Goal: Task Accomplishment & Management: Complete application form

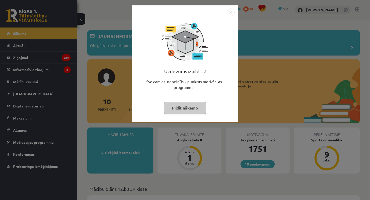
click at [196, 107] on button "Pildīt nākamo" at bounding box center [185, 108] width 42 height 12
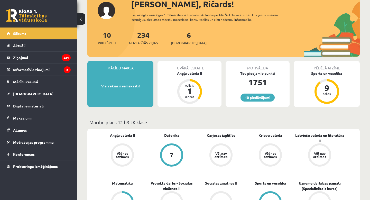
scroll to position [67, 0]
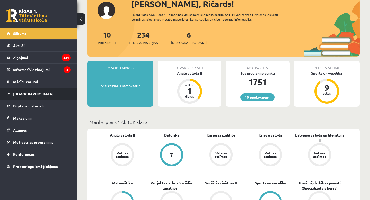
click at [24, 91] on link "[DEMOGRAPHIC_DATA]" at bounding box center [39, 94] width 64 height 12
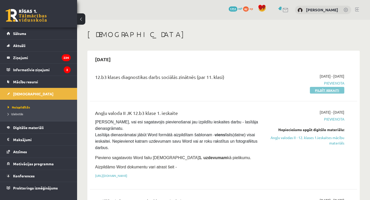
click at [330, 90] on link "Pildīt ieskaiti" at bounding box center [327, 90] width 34 height 7
click at [330, 91] on link "Pildīt ieskaiti" at bounding box center [327, 90] width 34 height 7
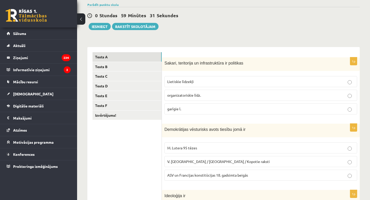
scroll to position [50, 0]
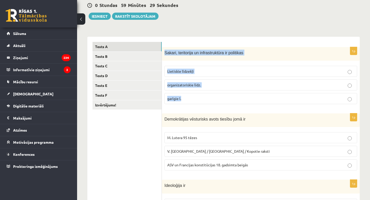
drag, startPoint x: 165, startPoint y: 53, endPoint x: 196, endPoint y: 103, distance: 58.8
click at [196, 103] on div "1p Sakari, teritorija un infrastruktūra ir politikas Lietiskie līdzekļi organiz…" at bounding box center [261, 77] width 198 height 61
copy div "Sakari, teritorija un infrastruktūra ir politikas Lietiskie līdzekļi organizato…"
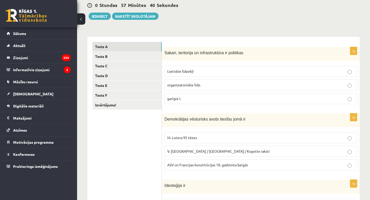
click at [217, 17] on div "0 Stundas 57 Minūtes 40 Sekundes Ieskaite saglabāta! Iesniegt Rakstīt skolotājam" at bounding box center [223, 8] width 272 height 23
click at [201, 70] on p "Lietiskie līdzekļi" at bounding box center [260, 71] width 187 height 5
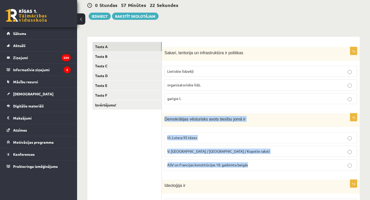
drag, startPoint x: 164, startPoint y: 117, endPoint x: 260, endPoint y: 167, distance: 108.1
click at [260, 167] on div "1p Demokrātijas vēsturisks avots tiesību jomā ir M. Lutera 95 tēzes V. Ļeņina /…" at bounding box center [261, 143] width 198 height 61
copy div "Demokrātijas vēsturisks avots tiesību jomā ir M. Lutera 95 tēzes V. Ļeņina / Uļ…"
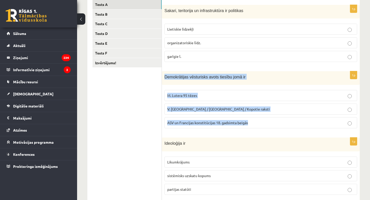
scroll to position [101, 0]
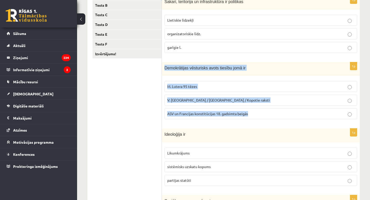
click at [223, 115] on span "ASV un Francijas konstitūcijas 18. gadsimta beigās" at bounding box center [207, 113] width 81 height 5
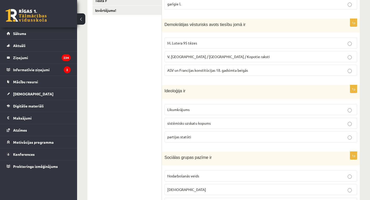
scroll to position [145, 0]
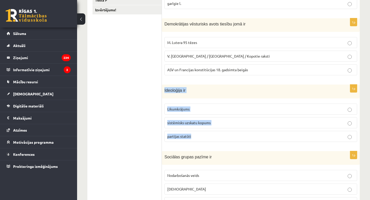
drag, startPoint x: 164, startPoint y: 91, endPoint x: 209, endPoint y: 142, distance: 67.9
click at [208, 142] on div "1p Ideoloģija ir Likumkrājums sistēmisks uzskatu kopums partijas statūti" at bounding box center [261, 115] width 198 height 61
copy div "Ideoloģija ir Likumkrājums sistēmisks uzskatu kopums partijas statūti"
click at [218, 121] on p "sistēmisks uzskatu kopums" at bounding box center [260, 122] width 187 height 5
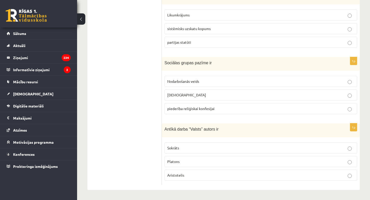
scroll to position [240, 0]
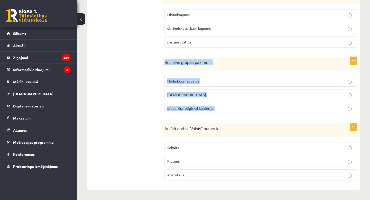
drag, startPoint x: 164, startPoint y: 61, endPoint x: 234, endPoint y: 115, distance: 88.3
click at [234, 115] on div "1p Sociālas grupas pazīme ir Nodarbošanās veids individuālisms piederība reliģi…" at bounding box center [261, 87] width 198 height 61
copy div "Sociālas grupas pazīme ir Nodarbošanās veids individuālisms piederība reliģiska…"
click at [213, 78] on p "Nodarbošanās veids" at bounding box center [260, 80] width 187 height 5
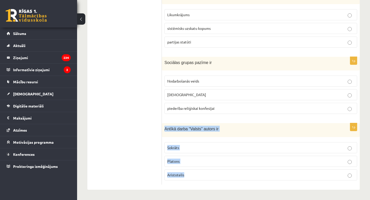
drag, startPoint x: 163, startPoint y: 128, endPoint x: 208, endPoint y: 183, distance: 70.9
click at [208, 183] on div "1p Antīkā darba “Valsts” autors ir Sokrāts Platons Aristotelis" at bounding box center [261, 154] width 198 height 62
copy div "Antīkā darba “Valsts” autors ir Sokrāts Platons Aristotelis"
click at [197, 162] on p "Platons" at bounding box center [260, 161] width 187 height 5
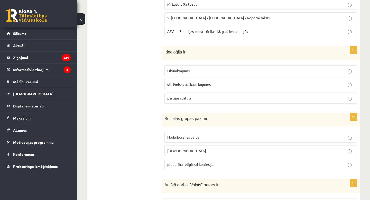
scroll to position [0, 0]
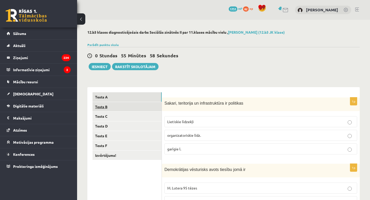
click at [110, 109] on link "Tests B" at bounding box center [126, 107] width 69 height 10
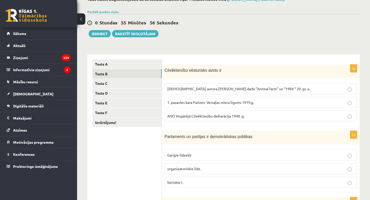
scroll to position [39, 0]
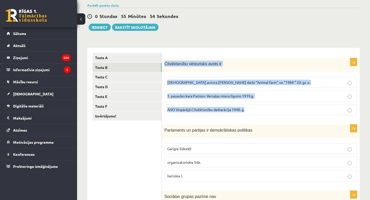
drag, startPoint x: 164, startPoint y: 64, endPoint x: 287, endPoint y: 115, distance: 133.4
click at [287, 115] on div "1p Cilvēktiesību vēsturisks avots ir Angļu autora George Orwell darbi “Animal f…" at bounding box center [261, 88] width 198 height 61
copy div "Cilvēktiesību vēsturisks avots ir Angļu autora George Orwell darbi “Animal farm…"
click at [204, 111] on span "ANO Vispārējā Cilvēktiesību deklarācija 1948. g." at bounding box center [205, 109] width 77 height 5
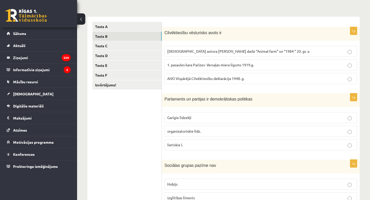
scroll to position [88, 0]
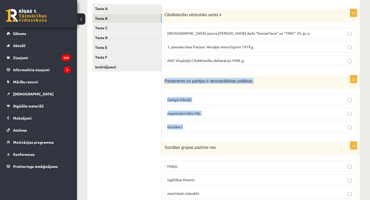
drag, startPoint x: 164, startPoint y: 81, endPoint x: 202, endPoint y: 132, distance: 64.0
click at [201, 132] on div "1p Parlaments un partijas ir demokrātiskas politikas Garīgie līdzekļi organizat…" at bounding box center [261, 105] width 198 height 61
copy div "Parlaments un partijas ir demokrātiskas politikas Garīgie līdzekļi organizatori…"
click at [187, 114] on span "organizatoriskie līdz." at bounding box center [184, 113] width 34 height 5
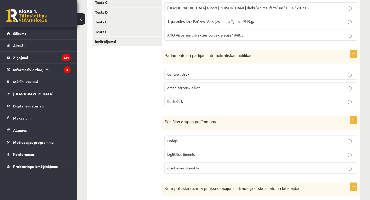
scroll to position [137, 0]
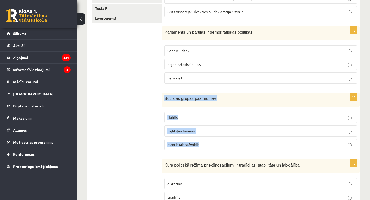
drag, startPoint x: 164, startPoint y: 97, endPoint x: 210, endPoint y: 149, distance: 69.2
click at [210, 149] on div "1p Sociālas grupas pazīme nav Hobijs izglītības līmenis mantiskais stāvoklis" at bounding box center [261, 123] width 198 height 61
copy div "Sociālas grupas pazīme nav Hobijs izglītības līmenis mantiskais stāvoklis"
click at [178, 117] on p "Hobijs" at bounding box center [260, 117] width 187 height 5
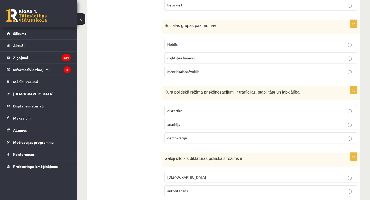
scroll to position [212, 0]
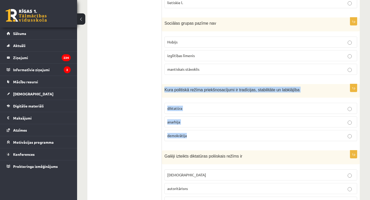
drag, startPoint x: 163, startPoint y: 88, endPoint x: 196, endPoint y: 144, distance: 64.5
click at [196, 144] on div "1p Kura politiskā režīma priekšnosacījumi ir tradīcijas, stabilitāte un labklāj…" at bounding box center [261, 114] width 198 height 61
copy div "Kura politiskā režīma priekšnosacījumi ir tradīcijas, stabilitāte un labklājība…"
click at [194, 134] on p "demokrātija" at bounding box center [260, 135] width 187 height 5
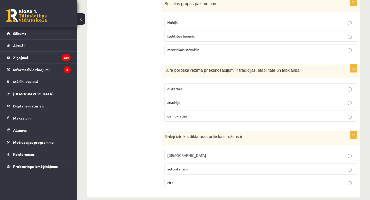
scroll to position [240, 0]
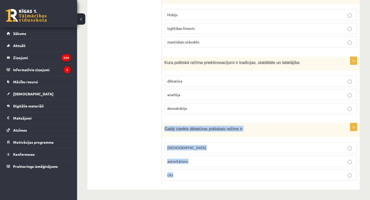
drag, startPoint x: 164, startPoint y: 127, endPoint x: 218, endPoint y: 179, distance: 74.1
click at [218, 179] on div "1p Galēji izteikts diktatūras poliiskais režīms ir totalitārisms autoritārisns …" at bounding box center [261, 154] width 198 height 62
copy div "Galēji izteikts diktatūras poliiskais režīms ir totalitārisms autoritārisns cits"
click at [199, 144] on label "totalitārisms" at bounding box center [260, 147] width 193 height 11
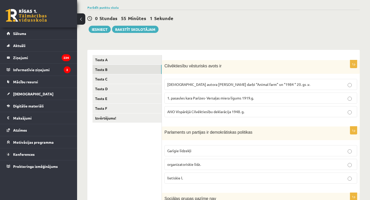
scroll to position [0, 0]
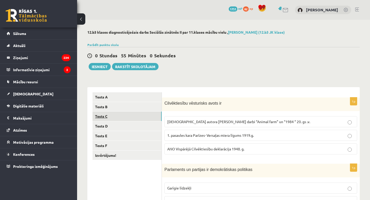
click at [104, 117] on link "Tests C" at bounding box center [126, 116] width 69 height 10
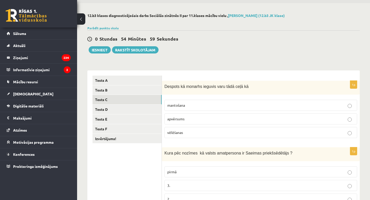
scroll to position [29, 0]
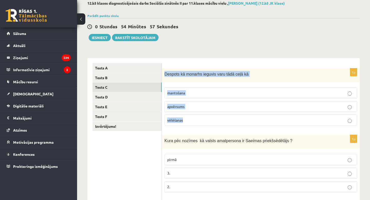
drag, startPoint x: 165, startPoint y: 73, endPoint x: 207, endPoint y: 126, distance: 67.1
click at [207, 126] on div "1p Despots kā monarhs ieguvis varu tādā ceļā kā mantošana apvērsums vēlēšanas" at bounding box center [261, 99] width 198 height 62
click at [197, 94] on p "mantošana" at bounding box center [260, 92] width 187 height 5
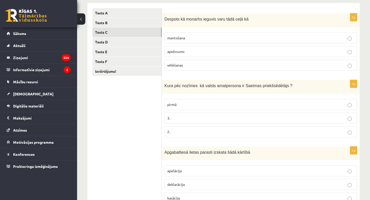
scroll to position [85, 0]
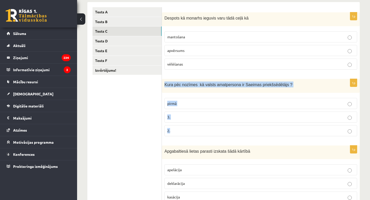
drag, startPoint x: 164, startPoint y: 84, endPoint x: 193, endPoint y: 137, distance: 60.3
click at [193, 137] on div "1p Kura pēc nozīmes kā valsts amatpersona ir Saeimas priekšsēdētājs ? pirmā 3. …" at bounding box center [261, 109] width 198 height 61
click at [179, 112] on label "3." at bounding box center [260, 116] width 193 height 11
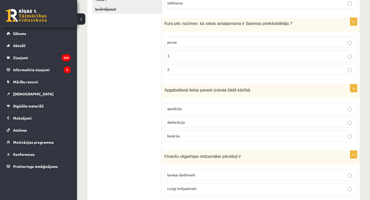
scroll to position [149, 0]
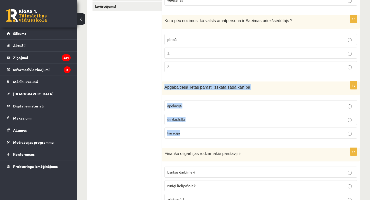
drag, startPoint x: 165, startPoint y: 86, endPoint x: 200, endPoint y: 144, distance: 68.4
click at [200, 144] on form "1p Despots kā monarhs ieguvis varu tādā ceļā kā mantošana apvērsums vēlēšanas 1…" at bounding box center [261, 109] width 188 height 332
click at [185, 108] on p "apelācija" at bounding box center [260, 105] width 187 height 5
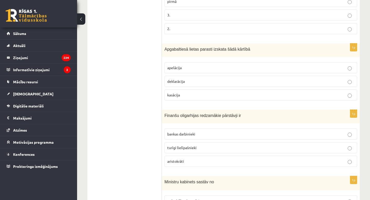
scroll to position [199, 0]
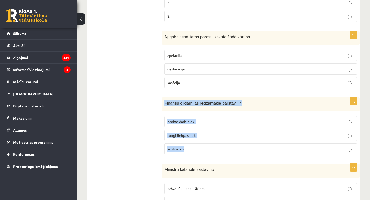
drag, startPoint x: 164, startPoint y: 102, endPoint x: 203, endPoint y: 157, distance: 67.2
click at [203, 157] on div "1p Finanšu oligarhijas redzamākie pārstāvji ir bankas darbinieki turīgi lielīpa…" at bounding box center [261, 127] width 198 height 61
click at [206, 136] on p "turīgi lielīpašnieki" at bounding box center [260, 135] width 187 height 5
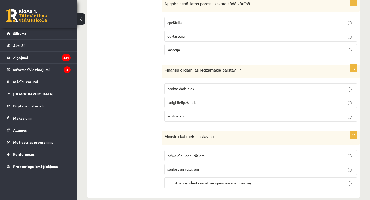
scroll to position [240, 0]
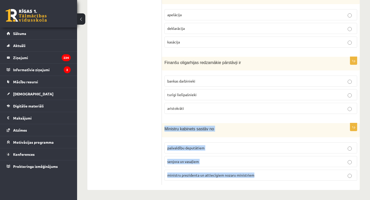
drag, startPoint x: 165, startPoint y: 127, endPoint x: 269, endPoint y: 182, distance: 117.8
click at [269, 182] on div "1p Ministru kabinets sastāv no pašvaldību deputātiem senjora un vasaļiem minist…" at bounding box center [261, 154] width 198 height 62
click at [184, 178] on label "ministru prezidenta un attiecīgiem nozaru ministriem" at bounding box center [260, 175] width 193 height 11
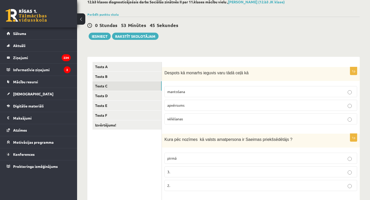
scroll to position [0, 0]
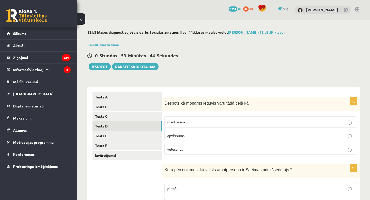
click at [124, 123] on link "Tests D" at bounding box center [126, 126] width 69 height 10
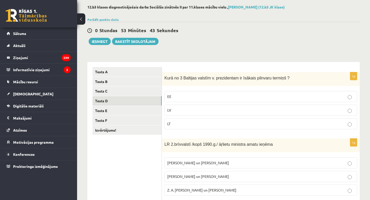
scroll to position [33, 0]
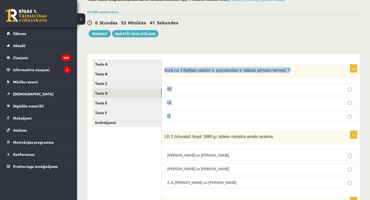
drag, startPoint x: 165, startPoint y: 70, endPoint x: 193, endPoint y: 118, distance: 56.2
click at [193, 118] on div "1p Kurā no 3 Baltijas valstīm v. prezidentam ir īsākais pilnvaru termiņš ? EE L…" at bounding box center [261, 94] width 198 height 61
click at [185, 104] on p "LV" at bounding box center [260, 102] width 187 height 5
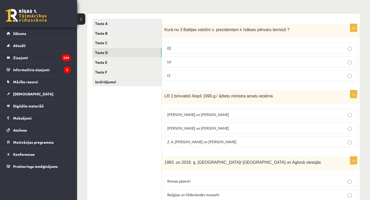
scroll to position [77, 0]
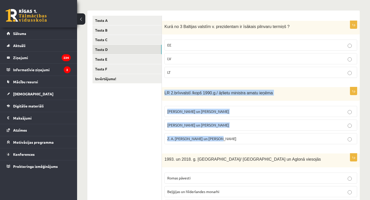
drag, startPoint x: 164, startPoint y: 92, endPoint x: 233, endPoint y: 142, distance: 85.2
click at [233, 142] on div "1p LR 2.brīvvalstī /kopš 1990.g./ āŗlietu ministra amatu ieņēma A. Pinočets un …" at bounding box center [261, 117] width 198 height 61
click at [200, 123] on p "A. Pabriks un J Jurkāns" at bounding box center [260, 124] width 187 height 5
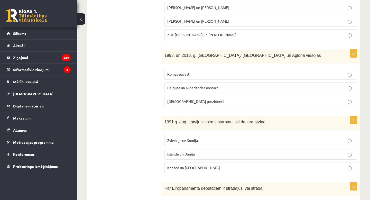
scroll to position [181, 0]
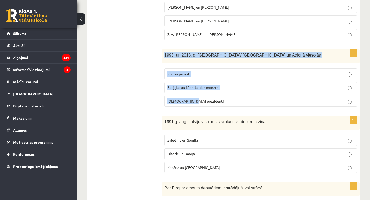
drag, startPoint x: 164, startPoint y: 55, endPoint x: 213, endPoint y: 112, distance: 74.7
click at [213, 112] on form "1p Kurā no 3 Baltijas valstīm v. prezidentam ir īsākais pilnvaru termiņš ? EE L…" at bounding box center [261, 78] width 188 height 332
click at [190, 72] on span "Romas pāvesti" at bounding box center [178, 73] width 23 height 5
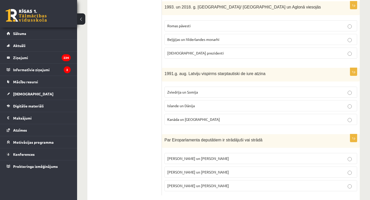
scroll to position [229, 0]
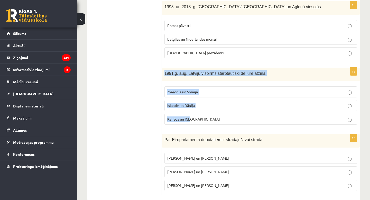
drag, startPoint x: 164, startPoint y: 73, endPoint x: 208, endPoint y: 121, distance: 64.7
click at [208, 121] on div "1p 1991.g. aug. Latviju vispirms starptautiski de iure atzina Zviedrija un Somi…" at bounding box center [261, 98] width 198 height 61
click at [192, 119] on p "Kanāda un ASV" at bounding box center [260, 118] width 187 height 5
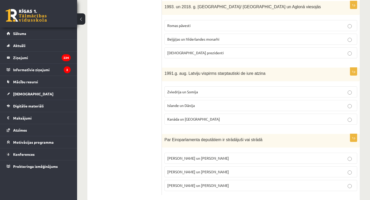
scroll to position [239, 0]
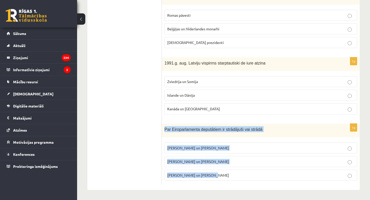
drag, startPoint x: 164, startPoint y: 129, endPoint x: 221, endPoint y: 181, distance: 77.3
click at [221, 181] on div "1p Par Eiroparlamenta deputātiem ir strādājuši vai strādā V. Koziols un A. Kalv…" at bounding box center [261, 154] width 198 height 61
click at [192, 162] on span "I. Vaidere un N. Ušakovs" at bounding box center [198, 161] width 62 height 5
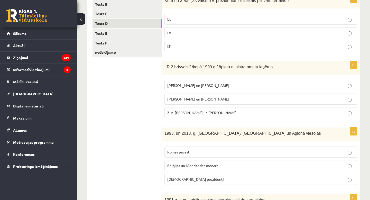
scroll to position [0, 0]
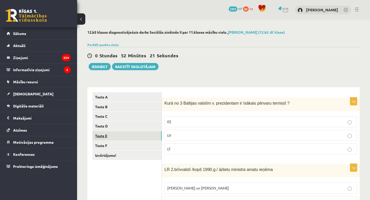
click at [116, 136] on link "Tests E" at bounding box center [126, 136] width 69 height 10
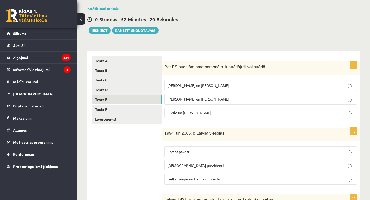
scroll to position [42, 0]
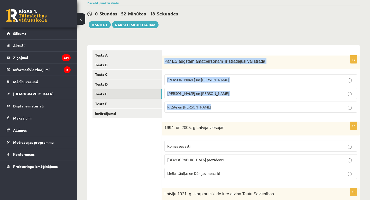
drag, startPoint x: 164, startPoint y: 60, endPoint x: 217, endPoint y: 109, distance: 72.4
click at [217, 109] on div "1p Par ES augstām amatpersonām ir strādājuši vai strādā M. Zālīte un Z. Liepiņš…" at bounding box center [261, 85] width 198 height 61
click at [218, 105] on p "R. Zīle un V.Dombrovskis" at bounding box center [260, 106] width 187 height 5
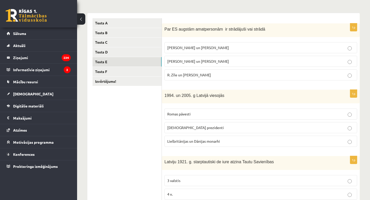
scroll to position [95, 0]
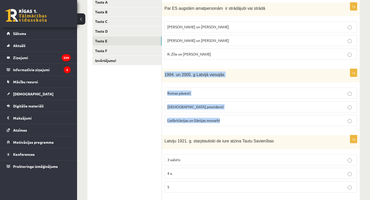
drag, startPoint x: 163, startPoint y: 75, endPoint x: 228, endPoint y: 129, distance: 84.4
click at [228, 129] on div "1p 1994. un 2005. g Latvijā viesojās Romas pāvesti ASV prezidenti Lielbritānija…" at bounding box center [261, 99] width 198 height 61
click at [193, 106] on p "ASV prezidenti" at bounding box center [260, 106] width 187 height 5
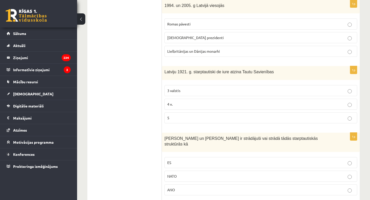
scroll to position [165, 0]
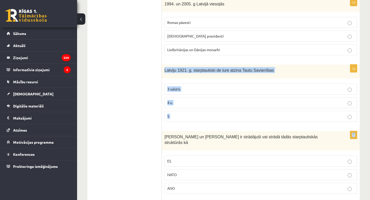
drag, startPoint x: 164, startPoint y: 69, endPoint x: 190, endPoint y: 129, distance: 65.5
click at [190, 129] on form "1p Par ES augstām amatpersonām ir strādājuši vai strādā M. Zālīte un Z. Liepiņš…" at bounding box center [261, 96] width 188 height 338
click at [179, 103] on p "4 v." at bounding box center [260, 102] width 187 height 5
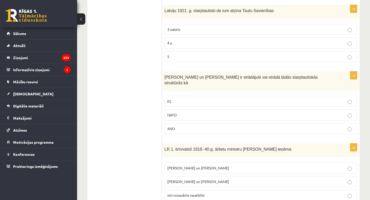
scroll to position [226, 0]
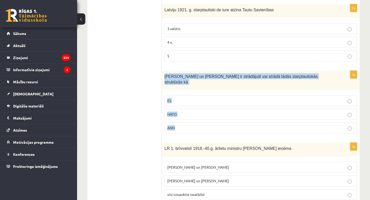
drag, startPoint x: 164, startPoint y: 76, endPoint x: 193, endPoint y: 133, distance: 64.2
click at [193, 133] on form "1p Par ES augstām amatpersonām ir strādājuši vai strādā M. Zālīte un Z. Liepiņš…" at bounding box center [261, 35] width 188 height 338
click at [191, 98] on p "ES" at bounding box center [260, 100] width 187 height 5
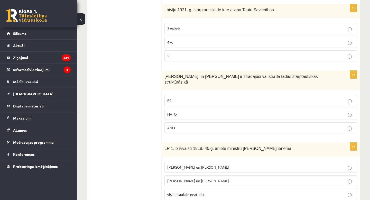
scroll to position [239, 0]
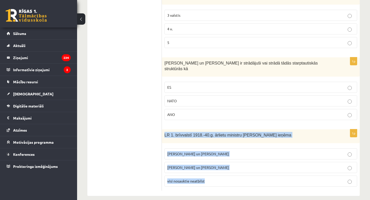
drag, startPoint x: 163, startPoint y: 129, endPoint x: 222, endPoint y: 191, distance: 85.6
click at [213, 151] on p "Z. Meierovics un V. Munters" at bounding box center [260, 153] width 187 height 5
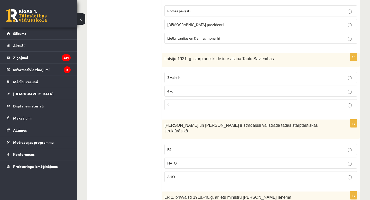
scroll to position [0, 0]
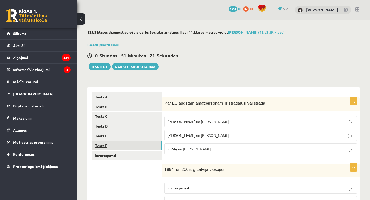
click at [116, 143] on link "Tests F" at bounding box center [126, 146] width 69 height 10
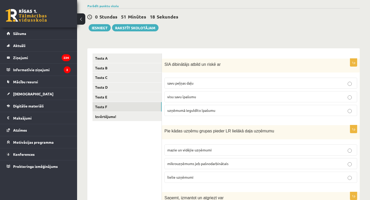
scroll to position [45, 0]
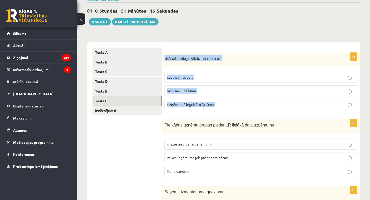
drag, startPoint x: 164, startPoint y: 58, endPoint x: 230, endPoint y: 108, distance: 83.0
click at [230, 108] on div "1p SIA dibinātājs atbild un riskē ar savu peļņas daļu visu savu īpašumu uzņēmum…" at bounding box center [261, 84] width 198 height 62
click at [202, 103] on span "uzņēmumā ieguldīto īpašumu" at bounding box center [191, 104] width 48 height 5
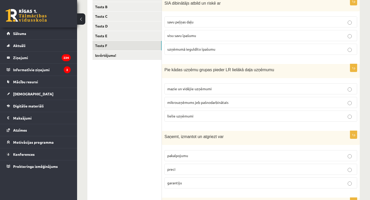
scroll to position [101, 0]
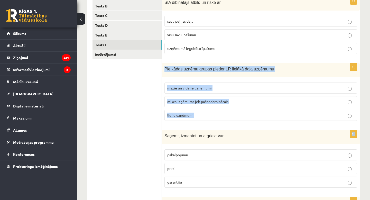
drag, startPoint x: 164, startPoint y: 68, endPoint x: 218, endPoint y: 126, distance: 79.1
click at [218, 126] on form "1p SIA dibinātājs atbild un riskē ar savu peļņas daļu visu savu īpašumu uzņēmum…" at bounding box center [261, 161] width 188 height 339
click at [203, 87] on span "mazie un vidējie uzņēmumi" at bounding box center [189, 88] width 44 height 5
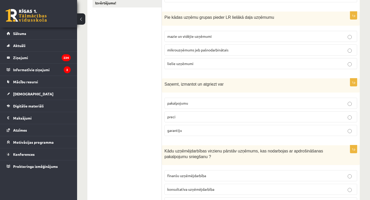
scroll to position [160, 0]
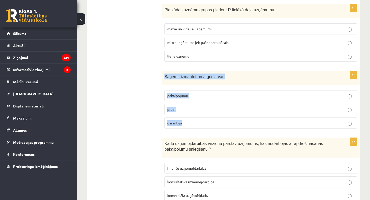
drag, startPoint x: 164, startPoint y: 76, endPoint x: 198, endPoint y: 130, distance: 63.8
click at [198, 130] on div "1p Saņemt, izmantot un atgriezt var pakalpojumu preci garantiju" at bounding box center [261, 102] width 198 height 62
click at [193, 107] on p "preci" at bounding box center [260, 109] width 187 height 5
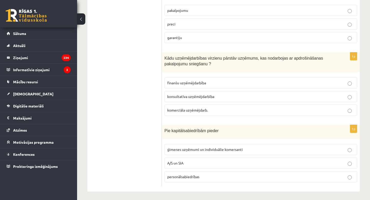
scroll to position [247, 0]
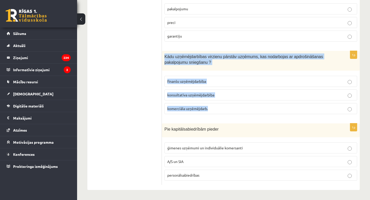
drag, startPoint x: 165, startPoint y: 56, endPoint x: 218, endPoint y: 116, distance: 80.6
click at [218, 116] on div "1p Kādu uzņēmējdarbības virzienu pārstāv uzņēmums, kas nodarbojas ar apdrošināš…" at bounding box center [261, 84] width 198 height 67
click at [195, 80] on span "finanšu uzņēmējdarbība" at bounding box center [186, 81] width 39 height 5
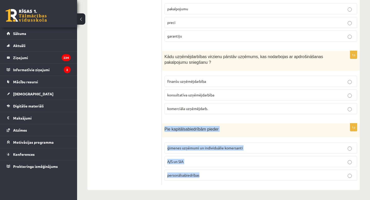
drag, startPoint x: 164, startPoint y: 129, endPoint x: 216, endPoint y: 176, distance: 70.9
click at [216, 176] on div "1p Pie kapitālsabiedrībām pieder ģimenes uzņēmumi un individuālie komersanti A/…" at bounding box center [261, 154] width 198 height 62
click at [190, 161] on p "A/S un SIA" at bounding box center [260, 161] width 187 height 5
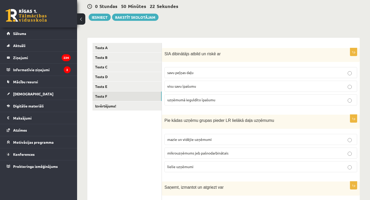
scroll to position [0, 0]
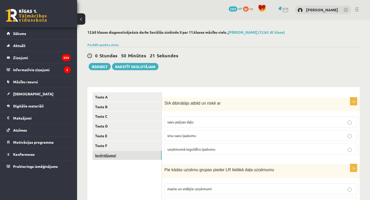
click at [106, 154] on link "Izvērtējums!" at bounding box center [126, 156] width 69 height 10
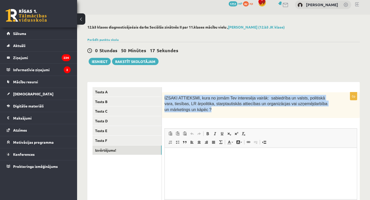
drag, startPoint x: 164, startPoint y: 98, endPoint x: 250, endPoint y: 116, distance: 88.0
click at [250, 116] on div "IZSAKI ATTIEKSMI, kura no jomām Tev interesēja vairāk: sabiedrība un valsts, po…" at bounding box center [261, 105] width 198 height 26
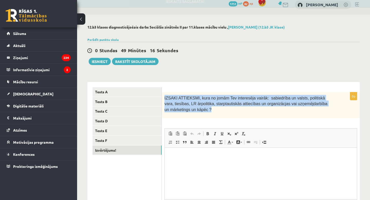
scroll to position [56, 0]
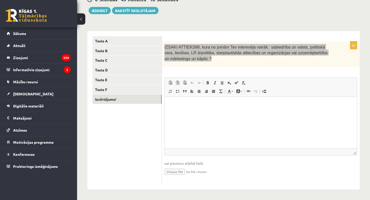
click at [187, 101] on html at bounding box center [261, 105] width 192 height 16
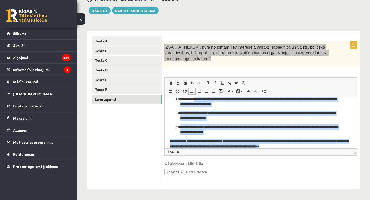
scroll to position [0, 0]
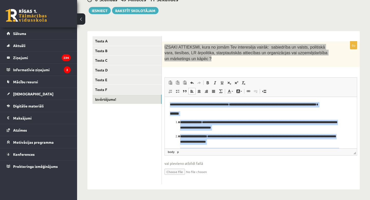
drag, startPoint x: 325, startPoint y: 145, endPoint x: 166, endPoint y: 96, distance: 166.6
click at [166, 97] on html "**********" at bounding box center [261, 137] width 192 height 81
click at [205, 83] on link "Bold Keyboard shortcut Command+B" at bounding box center [207, 82] width 7 height 7
click at [200, 120] on strong "**********" at bounding box center [191, 121] width 22 height 3
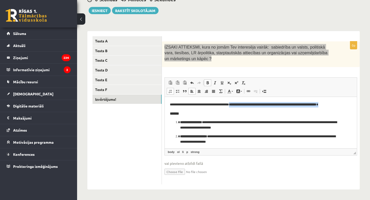
drag, startPoint x: 237, startPoint y: 103, endPoint x: 348, endPoint y: 104, distance: 110.7
click at [348, 104] on p "**********" at bounding box center [261, 104] width 182 height 5
click at [207, 83] on span at bounding box center [208, 83] width 4 height 4
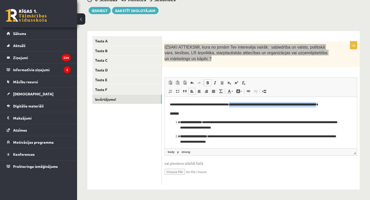
click at [207, 83] on span at bounding box center [208, 83] width 4 height 4
click at [234, 124] on p "**********" at bounding box center [260, 124] width 161 height 11
drag, startPoint x: 237, startPoint y: 104, endPoint x: 343, endPoint y: 104, distance: 106.6
click at [343, 104] on p "**********" at bounding box center [261, 104] width 182 height 5
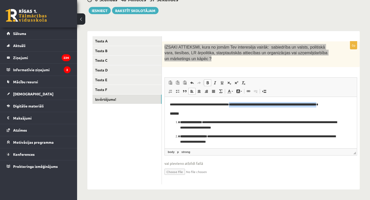
click at [207, 83] on span at bounding box center [208, 83] width 4 height 4
click at [206, 83] on span at bounding box center [208, 83] width 4 height 4
click at [204, 110] on body "**********" at bounding box center [261, 137] width 182 height 70
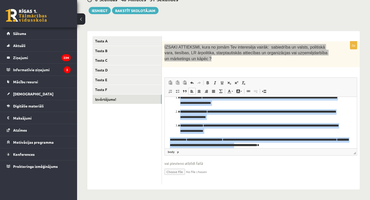
scroll to position [30, 0]
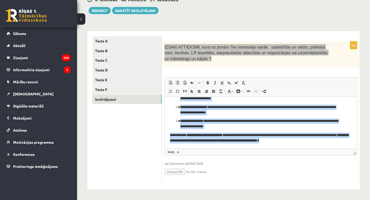
drag, startPoint x: 169, startPoint y: 105, endPoint x: 286, endPoint y: 148, distance: 125.5
click at [286, 148] on html "**********" at bounding box center [261, 107] width 192 height 81
click at [208, 82] on span at bounding box center [208, 83] width 4 height 4
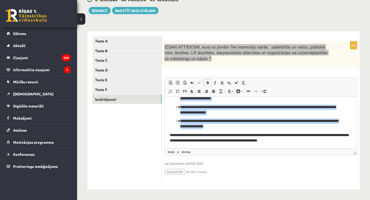
click at [208, 82] on span at bounding box center [208, 83] width 4 height 4
click at [213, 113] on p "**********" at bounding box center [260, 109] width 161 height 11
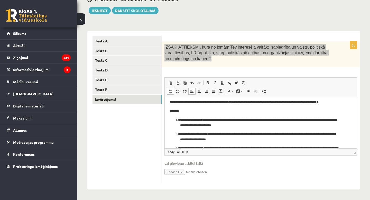
scroll to position [0, 0]
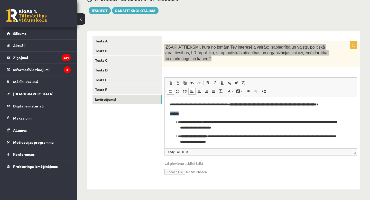
drag, startPoint x: 185, startPoint y: 116, endPoint x: 167, endPoint y: 114, distance: 18.3
click at [167, 114] on html "**********" at bounding box center [261, 137] width 192 height 81
click at [236, 116] on body "**********" at bounding box center [261, 137] width 182 height 70
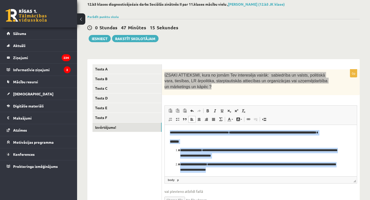
scroll to position [30, 0]
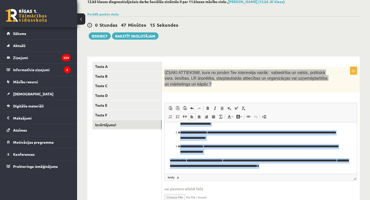
drag, startPoint x: 169, startPoint y: 129, endPoint x: 301, endPoint y: 195, distance: 148.1
click at [301, 173] on html "**********" at bounding box center [261, 133] width 192 height 81
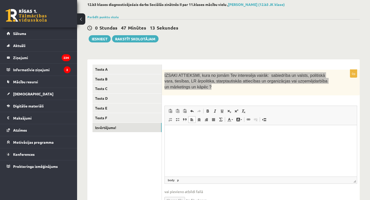
scroll to position [27, 0]
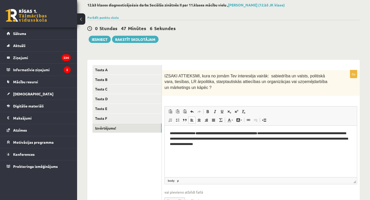
click at [308, 99] on div "0p IZSAKI ATTIEKSMI, kura no jomām Tev interesēja vairāk: sabiedrība un valsts,…" at bounding box center [261, 141] width 198 height 143
click at [101, 38] on button "Iesniegt" at bounding box center [100, 39] width 22 height 7
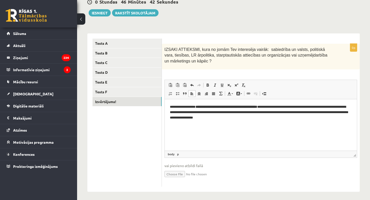
scroll to position [56, 0]
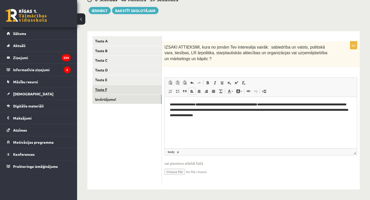
click at [137, 91] on link "Tests F" at bounding box center [126, 90] width 69 height 10
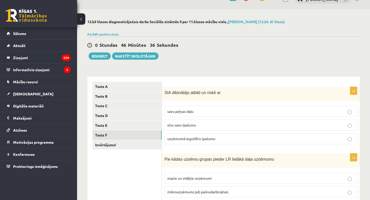
scroll to position [7, 0]
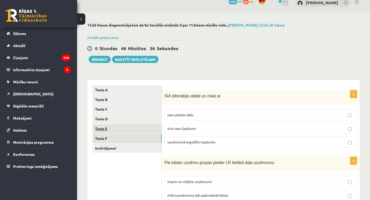
click at [100, 128] on link "Tests E" at bounding box center [126, 129] width 69 height 10
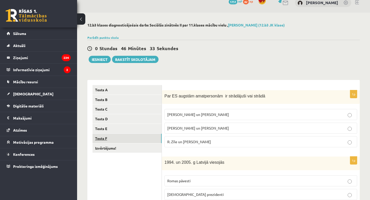
click at [120, 137] on link "Tests F" at bounding box center [126, 139] width 69 height 10
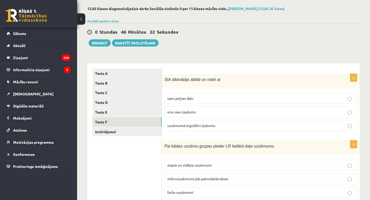
scroll to position [28, 0]
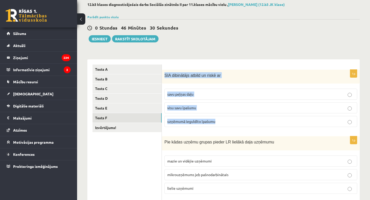
drag, startPoint x: 164, startPoint y: 74, endPoint x: 232, endPoint y: 125, distance: 84.7
click at [232, 125] on div "1p SIA dibinātājs atbild un riskē ar savu peļņas daļu visu savu īpašumu uzņēmum…" at bounding box center [261, 101] width 198 height 62
click at [212, 86] on div "1p SIA dibinātājs atbild un riskē ar savu peļņas daļu visu savu īpašumu uzņēmum…" at bounding box center [261, 101] width 198 height 62
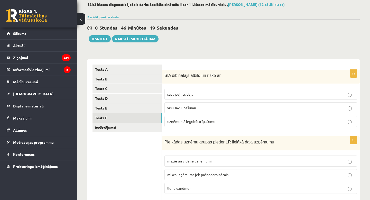
click at [201, 116] on label "uzņēmumā ieguldīto īpašumu" at bounding box center [260, 121] width 193 height 11
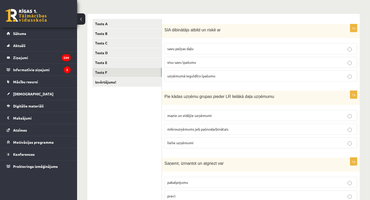
scroll to position [76, 0]
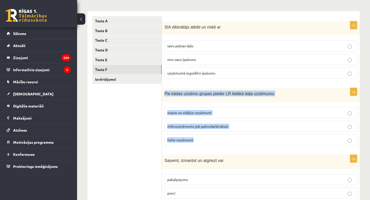
drag, startPoint x: 164, startPoint y: 94, endPoint x: 212, endPoint y: 149, distance: 73.2
click at [212, 149] on div "1p Pie kādas uzņēmu grupas pieder LR lielākā daļa uzņēmumu mazie un vidējie uzņ…" at bounding box center [261, 119] width 198 height 62
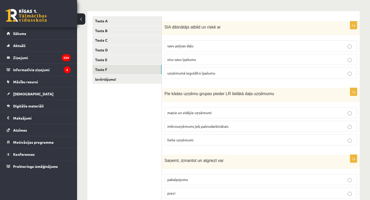
click at [152, 140] on ul "Tests A Tests B Tests C Tests D Tests E Tests F Izvērtējums!" at bounding box center [126, 185] width 69 height 339
click at [186, 114] on span "mazie un vidējie uzņēmumi" at bounding box center [189, 112] width 44 height 5
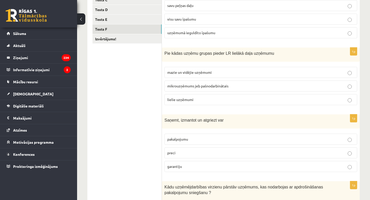
scroll to position [118, 0]
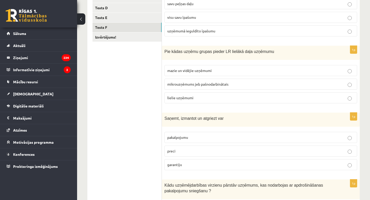
click at [193, 150] on p "preci" at bounding box center [260, 150] width 187 height 5
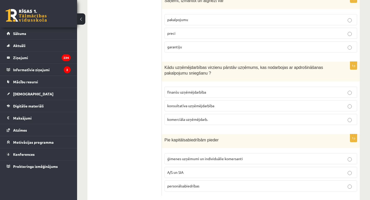
scroll to position [236, 0]
click at [196, 90] on span "finanšu uzņēmējdarbība" at bounding box center [186, 91] width 39 height 5
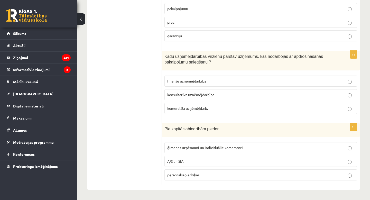
click at [189, 162] on p "A/S un SIA" at bounding box center [260, 161] width 187 height 5
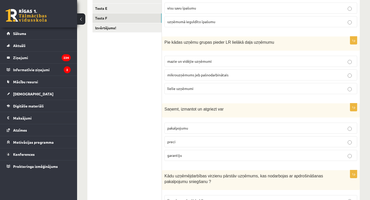
scroll to position [0, 0]
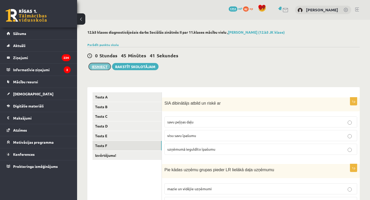
click at [99, 68] on button "Iesniegt" at bounding box center [100, 66] width 22 height 7
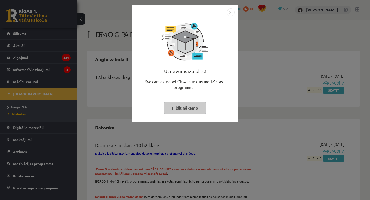
click at [183, 108] on button "Pildīt nākamo" at bounding box center [185, 108] width 42 height 12
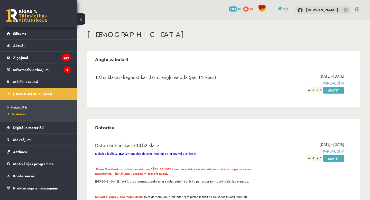
click at [21, 107] on span "Neizpildītās" at bounding box center [18, 107] width 20 height 4
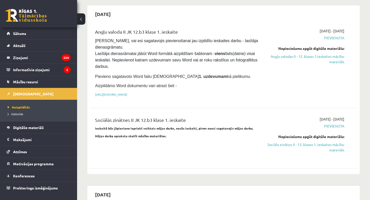
scroll to position [55, 0]
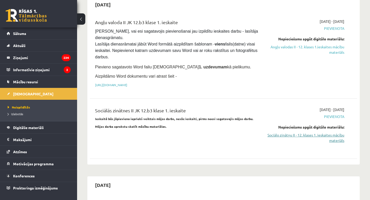
click at [332, 135] on link "Sociālo zinātņu II - 12. klases 1. ieskaites mācību materiāls" at bounding box center [305, 137] width 78 height 11
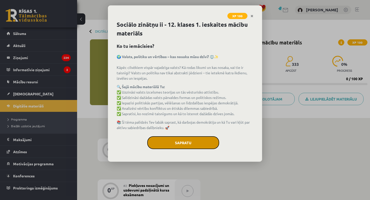
click at [188, 144] on button "Sapratu" at bounding box center [183, 142] width 72 height 13
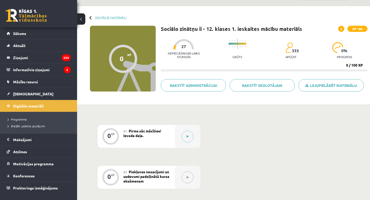
scroll to position [15, 0]
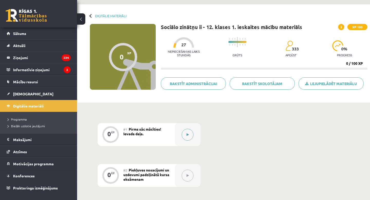
click at [188, 133] on icon at bounding box center [188, 134] width 2 height 3
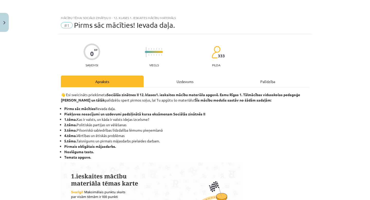
click at [199, 79] on div "Uzdevums" at bounding box center [185, 82] width 83 height 12
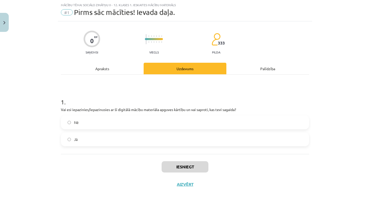
click at [198, 124] on label "Nē" at bounding box center [184, 122] width 247 height 13
click at [191, 141] on label "Jā" at bounding box center [184, 139] width 247 height 13
click at [182, 168] on button "Iesniegt" at bounding box center [185, 166] width 47 height 11
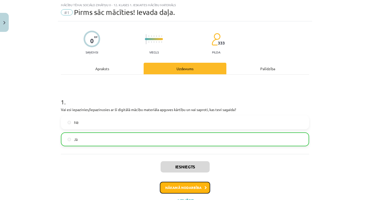
click at [186, 186] on button "Nākamā nodarbība" at bounding box center [185, 188] width 50 height 12
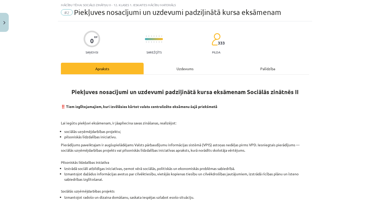
click at [168, 66] on div "Uzdevums" at bounding box center [185, 69] width 83 height 12
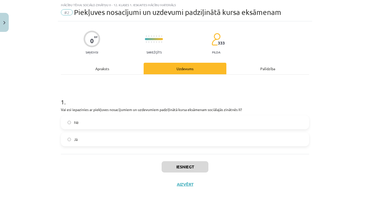
click at [165, 138] on label "Jā" at bounding box center [184, 139] width 247 height 13
click at [191, 168] on button "Iesniegt" at bounding box center [185, 166] width 47 height 11
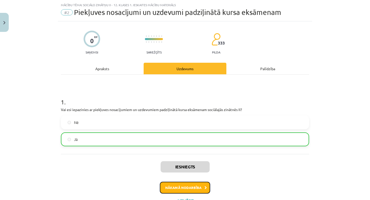
click at [184, 187] on button "Nākamā nodarbība" at bounding box center [185, 188] width 50 height 12
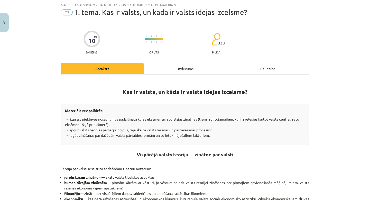
click at [194, 69] on div "Uzdevums" at bounding box center [185, 69] width 83 height 12
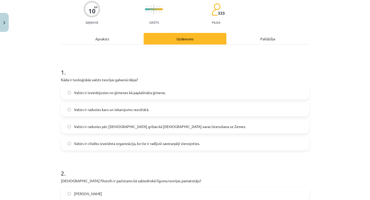
scroll to position [48, 0]
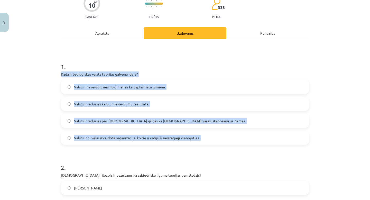
drag, startPoint x: 61, startPoint y: 75, endPoint x: 241, endPoint y: 153, distance: 196.3
copy div "Kāda ir teoloģiskās valsts teorijas galvenā ideja? Valsts ir izveidojusies no ģ…"
click at [158, 124] on label "Valsts ir radusies pēc Dieva gribas kā dievišķās varas īstenošana uz Zemes." at bounding box center [184, 120] width 247 height 13
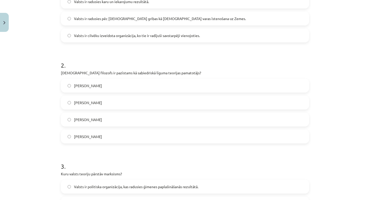
scroll to position [162, 0]
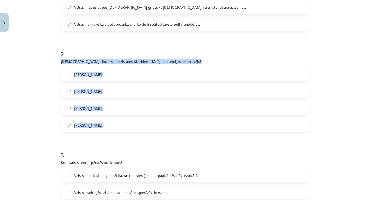
drag, startPoint x: 60, startPoint y: 61, endPoint x: 116, endPoint y: 134, distance: 91.8
click at [116, 134] on div "10 XP Saņemsi Grūts 333 pilda Apraksts Uzdevums Palīdzība 1 . Kāda ir teoloģisk…" at bounding box center [185, 176] width 254 height 609
copy div "Kurš filozofs ir pazīstams kā sabiedriskā līguma teorijas pamatotājs? Tomass Ho…"
click at [141, 75] on label "Tomass Hobss" at bounding box center [184, 74] width 247 height 13
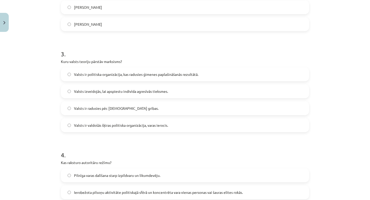
scroll to position [266, 0]
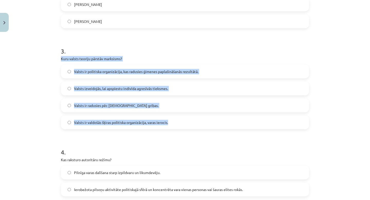
drag, startPoint x: 60, startPoint y: 57, endPoint x: 206, endPoint y: 129, distance: 162.9
click at [206, 129] on div "10 XP Saņemsi Grūts 333 pilda Apraksts Uzdevums Palīdzība 1 . Kāda ir teoloģisk…" at bounding box center [185, 73] width 254 height 609
copy div "Kuru valsts teoriju pārstāv marksisms? Valsts ir politiska organizācija, kas ra…"
click at [120, 124] on span "Valsts ir valdošās šķiras politiska organizācija, varas ierocis." at bounding box center [121, 122] width 94 height 5
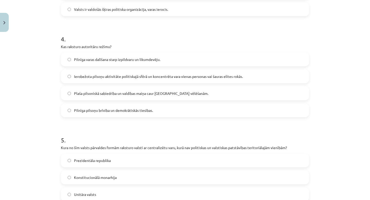
scroll to position [382, 0]
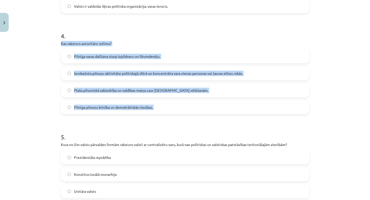
drag, startPoint x: 61, startPoint y: 43, endPoint x: 210, endPoint y: 122, distance: 169.2
copy div "Kas raksturo autoritāru režīmu? Pilnīga varas dalīšana starp izpildvaru un liku…"
click at [156, 71] on span "Ierobežota pilsoņu aktivitāte politiskajā sfērā un koncentrēta vara vienas pers…" at bounding box center [158, 73] width 169 height 5
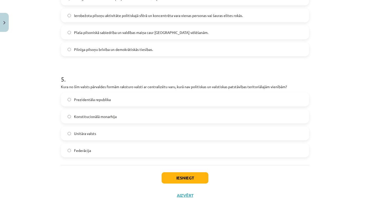
scroll to position [448, 0]
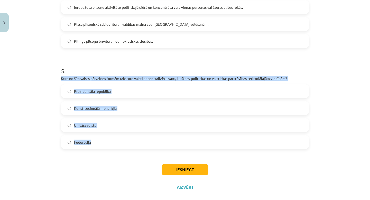
drag, startPoint x: 60, startPoint y: 78, endPoint x: 110, endPoint y: 147, distance: 85.8
copy div "Kura no šīm valsts pārvaldes formām raksturo valsti ar centralizētu varu, kurā …"
click at [122, 124] on label "Unitāra valsts" at bounding box center [184, 125] width 247 height 13
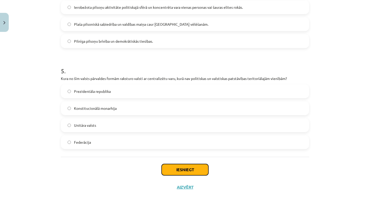
click at [183, 170] on button "Iesniegt" at bounding box center [185, 169] width 47 height 11
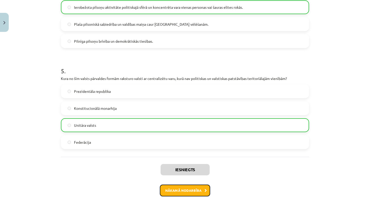
click at [190, 193] on button "Nākamā nodarbība" at bounding box center [185, 190] width 50 height 12
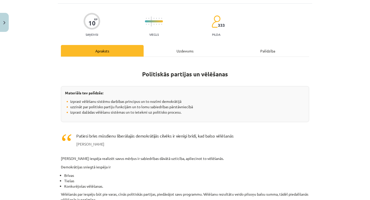
scroll to position [13, 0]
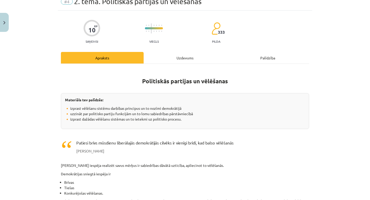
click at [192, 58] on div "Uzdevums" at bounding box center [185, 58] width 83 height 12
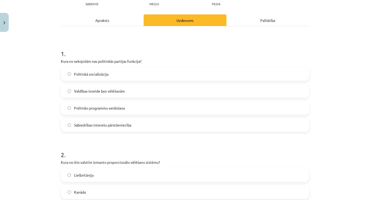
scroll to position [63, 0]
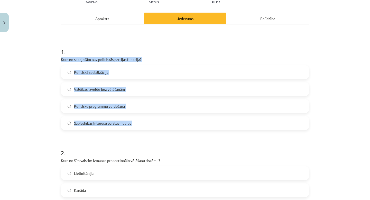
drag, startPoint x: 62, startPoint y: 59, endPoint x: 155, endPoint y: 134, distance: 120.0
copy div "Kura no sekojošām nav politiskās partijas funkcija? Politiskā socializācija Val…"
click at [132, 91] on label "Valdības izveide bez vēlēšanām" at bounding box center [184, 89] width 247 height 13
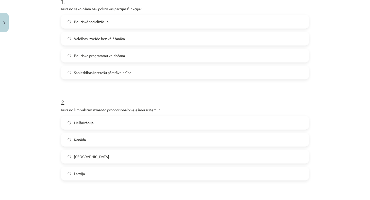
scroll to position [118, 0]
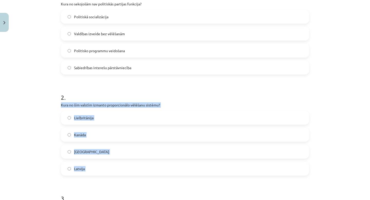
drag, startPoint x: 59, startPoint y: 104, endPoint x: 114, endPoint y: 185, distance: 97.3
copy div "Kura no šīm valstīm izmanto proporcionālo vēlēšanu sistēmu? Lielbritānija Kanād…"
click at [98, 171] on label "Latvija" at bounding box center [184, 168] width 247 height 13
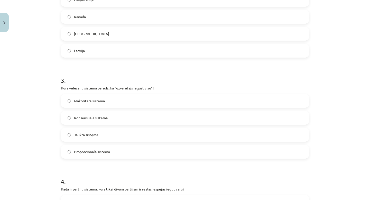
scroll to position [245, 0]
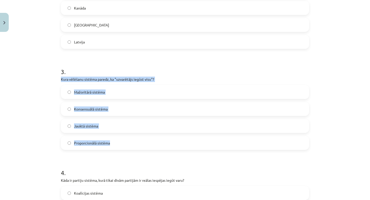
drag, startPoint x: 60, startPoint y: 80, endPoint x: 134, endPoint y: 144, distance: 97.5
click at [134, 144] on div "10 XP Saņemsi Viegls 333 pilda Apraksts Uzdevums Palīdzība 1 . Kura no sekojošā…" at bounding box center [185, 93] width 254 height 609
copy div "Kura vēlēšanu sistēma paredz, ka "uzvarētājs iegūst visu"? Mažoritārā sistēma K…"
click at [142, 88] on label "Mažoritārā sistēma" at bounding box center [184, 92] width 247 height 13
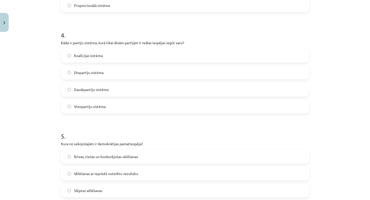
scroll to position [384, 0]
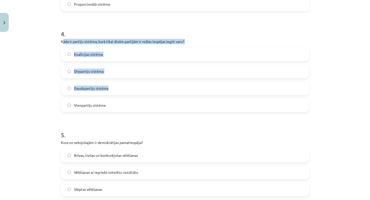
drag, startPoint x: 62, startPoint y: 42, endPoint x: 115, endPoint y: 88, distance: 69.9
click at [116, 89] on div "4 . Kāda ir partiju sistēma, kurā tikai divām partijām ir reālas iespējas iegūt…" at bounding box center [185, 66] width 248 height 91
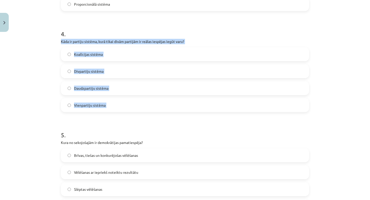
drag, startPoint x: 61, startPoint y: 41, endPoint x: 145, endPoint y: 129, distance: 122.1
copy div "Kāda ir partiju sistēma, kurā tikai divām partijām ir reālas iespējas iegūt var…"
click at [109, 71] on label "Divpartiju sistēma" at bounding box center [184, 71] width 247 height 13
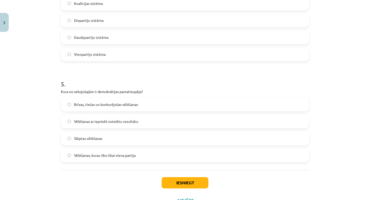
scroll to position [439, 0]
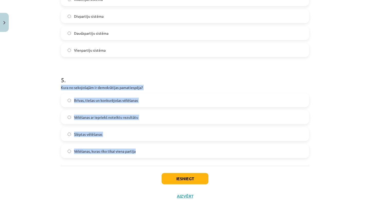
drag, startPoint x: 61, startPoint y: 86, endPoint x: 148, endPoint y: 155, distance: 111.5
click at [148, 155] on div "5 . Kura no sekojošajām ir demokrātijas pamatiespēja? Brīvas, tiešas un konkurē…" at bounding box center [185, 112] width 248 height 91
copy div "Kura no sekojošajām ir demokrātijas pamatiespēja? Brīvas, tiešas un konkurējoša…"
click at [142, 101] on label "Brīvas, tiešas un konkurējošas vēlēšanas" at bounding box center [184, 100] width 247 height 13
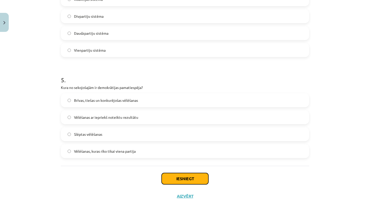
click at [191, 178] on button "Iesniegt" at bounding box center [185, 178] width 47 height 11
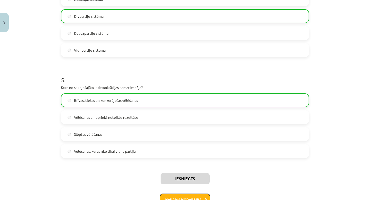
click at [193, 194] on button "Nākamā nodarbība" at bounding box center [185, 199] width 50 height 12
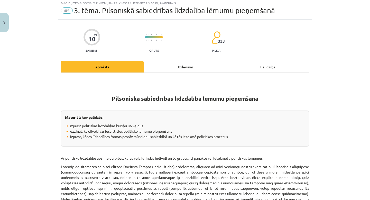
scroll to position [13, 0]
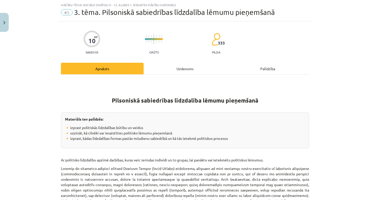
click at [183, 71] on div "Uzdevums" at bounding box center [185, 69] width 83 height 12
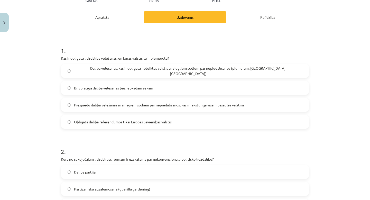
scroll to position [67, 0]
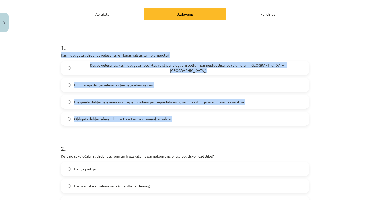
drag, startPoint x: 61, startPoint y: 56, endPoint x: 209, endPoint y: 132, distance: 166.3
click at [155, 66] on span "Dalība vēlēšanās, kas ir obligāta noteiktās valstīs ar viegliem sodiem par nepi…" at bounding box center [188, 67] width 228 height 11
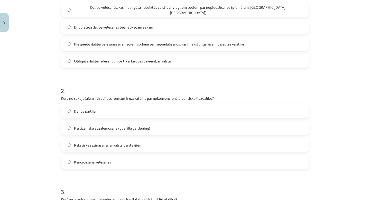
scroll to position [137, 0]
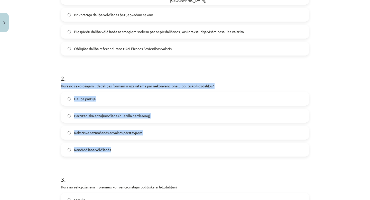
drag, startPoint x: 60, startPoint y: 85, endPoint x: 127, endPoint y: 154, distance: 95.7
click at [127, 154] on div "10 XP Saņemsi Grūts 333 pilda Apraksts Uzdevums Palīdzība 1 . Kas ir obligātā l…" at bounding box center [185, 201] width 254 height 609
click at [122, 118] on label "Partizāniskā apzaļumošana (guerilla gardening)" at bounding box center [184, 115] width 247 height 13
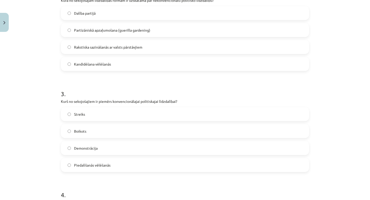
scroll to position [224, 0]
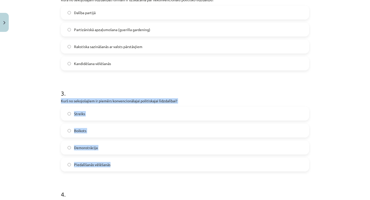
drag, startPoint x: 59, startPoint y: 100, endPoint x: 144, endPoint y: 171, distance: 109.8
click at [144, 171] on div "10 XP Saņemsi Grūts 333 pilda Apraksts Uzdevums Palīdzība 1 . Kas ir obligātā l…" at bounding box center [185, 115] width 254 height 609
click at [121, 164] on label "Piedalīšanās vēlēšanās" at bounding box center [184, 164] width 247 height 13
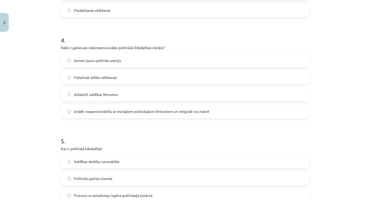
scroll to position [385, 0]
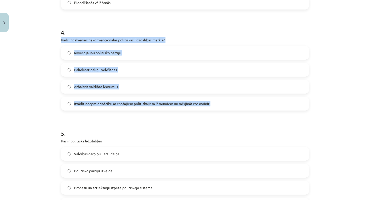
drag, startPoint x: 60, startPoint y: 40, endPoint x: 261, endPoint y: 113, distance: 213.8
click at [135, 108] on label "Izrādīt neapmierinātību ar esošajiem politiskajiem lēmumiem un mēģināt tos main…" at bounding box center [184, 103] width 247 height 13
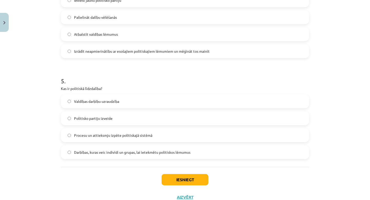
scroll to position [440, 0]
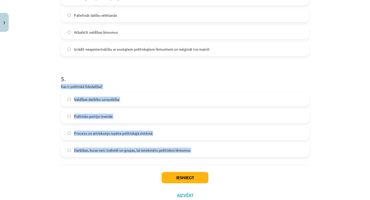
drag, startPoint x: 61, startPoint y: 85, endPoint x: 235, endPoint y: 170, distance: 194.0
click at [153, 150] on span "Darbības, kuras veic indivīdi un grupas, lai ietekmētu politiskos lēmumus" at bounding box center [132, 149] width 116 height 5
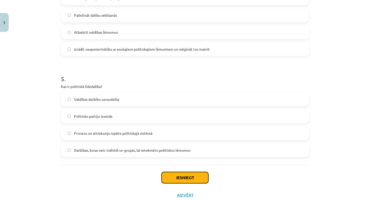
click at [190, 179] on button "Iesniegt" at bounding box center [185, 177] width 47 height 11
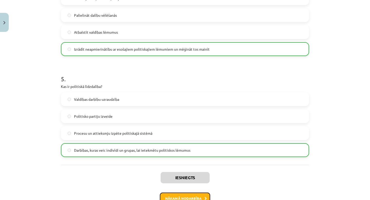
click at [187, 197] on button "Nākamā nodarbība" at bounding box center [185, 198] width 50 height 12
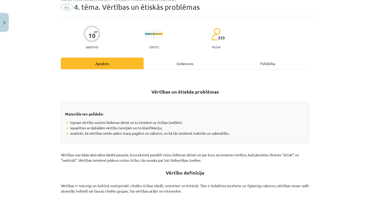
scroll to position [13, 0]
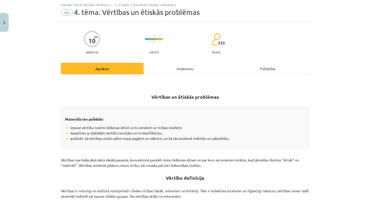
click at [187, 70] on div "Uzdevums" at bounding box center [185, 69] width 83 height 12
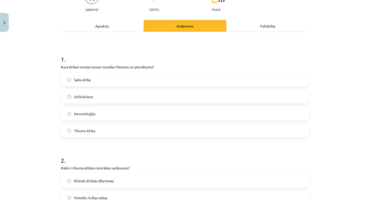
scroll to position [60, 0]
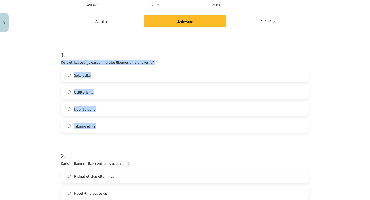
drag, startPoint x: 60, startPoint y: 62, endPoint x: 127, endPoint y: 143, distance: 104.2
click at [143, 113] on label "Deontoloģija" at bounding box center [184, 109] width 247 height 13
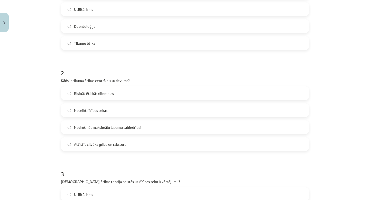
scroll to position [150, 0]
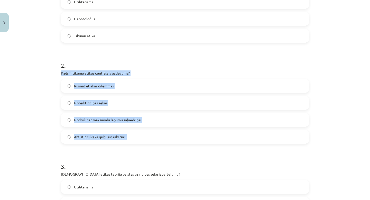
drag, startPoint x: 61, startPoint y: 73, endPoint x: 168, endPoint y: 148, distance: 130.5
click at [168, 148] on form "1 . Kura ētikas teorija uzsver morāles likumus un pienākumu? Seku ētika Utilitā…" at bounding box center [185, 199] width 248 height 495
click at [131, 135] on label "Attīstīt cilvēka gribu un raksturu" at bounding box center [184, 136] width 247 height 13
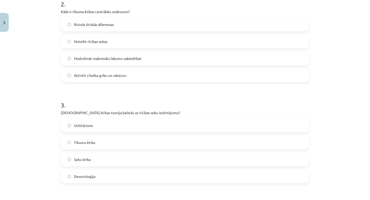
scroll to position [232, 0]
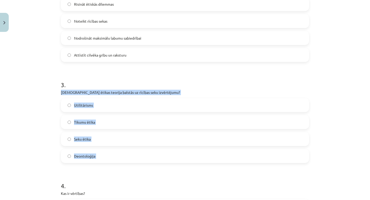
drag, startPoint x: 61, startPoint y: 94, endPoint x: 124, endPoint y: 167, distance: 96.3
click at [124, 167] on form "1 . Kura ētikas teorija uzsver morāles likumus un pienākumu? Seku ētika Utilitā…" at bounding box center [185, 117] width 248 height 495
click at [109, 138] on label "Seku ētika" at bounding box center [184, 139] width 247 height 13
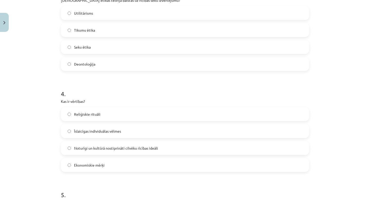
scroll to position [370, 0]
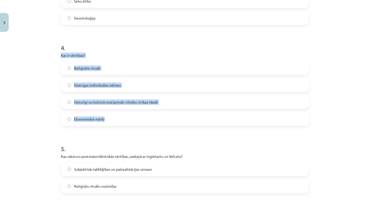
drag, startPoint x: 60, startPoint y: 55, endPoint x: 125, endPoint y: 127, distance: 96.4
click at [146, 103] on span "Noturīgi un kultūrā nostiprināti cilvēku rīcības ideāli" at bounding box center [116, 101] width 84 height 5
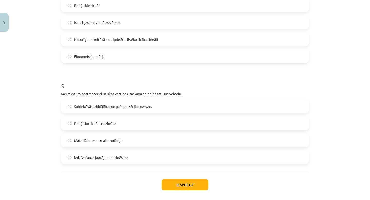
scroll to position [435, 0]
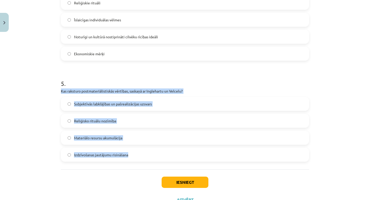
drag, startPoint x: 60, startPoint y: 90, endPoint x: 153, endPoint y: 159, distance: 114.8
click at [124, 103] on span "Subjektīvās labklājības un pašrealizācijas uzsvars" at bounding box center [113, 103] width 78 height 5
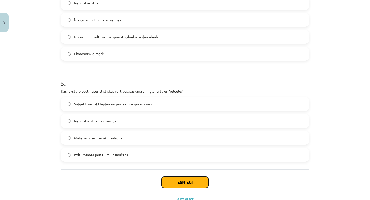
click at [181, 187] on button "Iesniegt" at bounding box center [185, 181] width 47 height 11
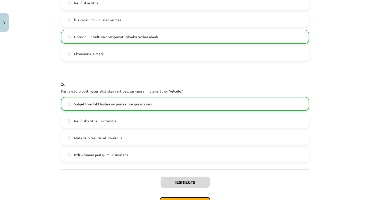
click at [174, 198] on button "Nākamā nodarbība" at bounding box center [185, 203] width 50 height 12
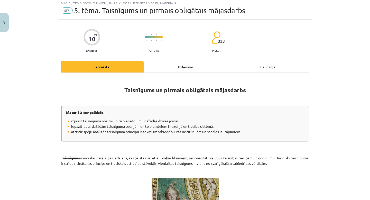
scroll to position [13, 0]
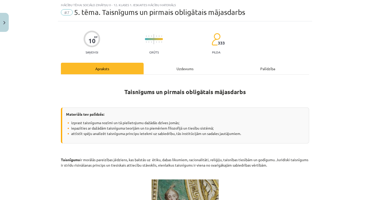
click at [187, 72] on div "Uzdevums" at bounding box center [185, 69] width 83 height 12
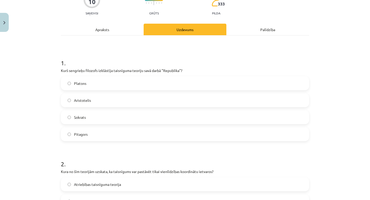
scroll to position [54, 0]
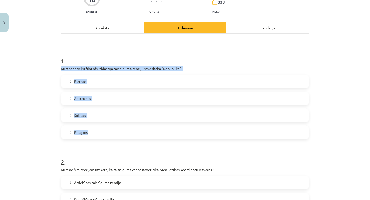
drag, startPoint x: 59, startPoint y: 68, endPoint x: 119, endPoint y: 135, distance: 89.7
click at [129, 81] on label "Platons" at bounding box center [184, 81] width 247 height 13
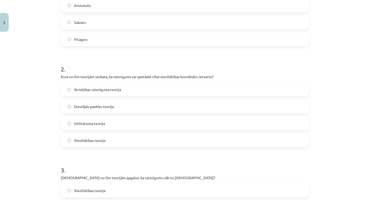
scroll to position [153, 0]
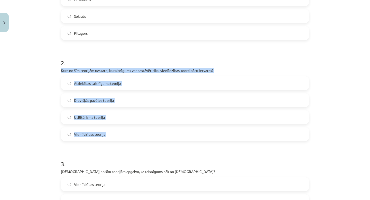
drag, startPoint x: 59, startPoint y: 70, endPoint x: 135, endPoint y: 151, distance: 111.0
click at [135, 151] on div "10 XP Saņemsi Grūts 333 pilda Apraksts Uzdevums Palīdzība 1 . Kurš sengrieķu fi…" at bounding box center [185, 185] width 254 height 609
click at [99, 135] on span "Vienlīdzības teorija" at bounding box center [89, 134] width 31 height 5
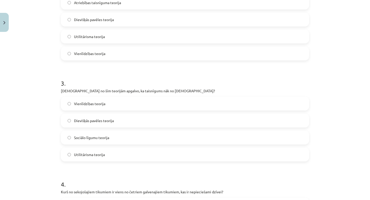
scroll to position [241, 0]
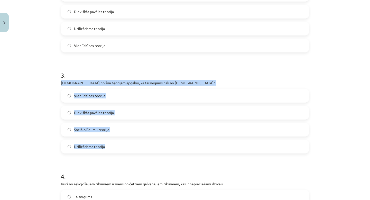
drag, startPoint x: 61, startPoint y: 83, endPoint x: 127, endPoint y: 150, distance: 93.9
click at [127, 150] on div "3 . Kura no šīm teorijām apgalvo, ka taisnīgums nāk no Dieva? Vienlīdzības teor…" at bounding box center [185, 108] width 248 height 91
click at [132, 114] on label "Dievišķās pavēles teorija" at bounding box center [184, 112] width 247 height 13
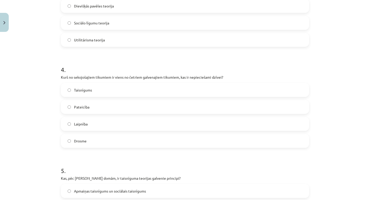
scroll to position [349, 0]
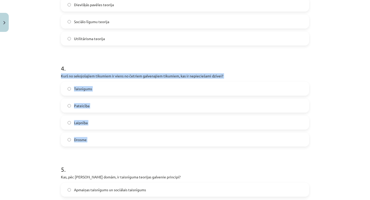
drag, startPoint x: 61, startPoint y: 76, endPoint x: 114, endPoint y: 157, distance: 97.0
click at [133, 135] on label "Drosme" at bounding box center [184, 139] width 247 height 13
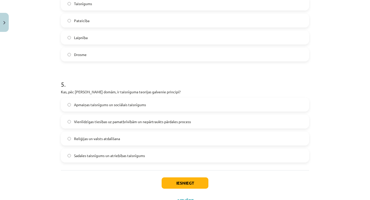
scroll to position [449, 0]
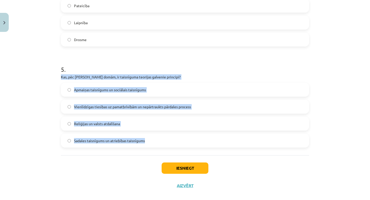
drag, startPoint x: 60, startPoint y: 77, endPoint x: 171, endPoint y: 146, distance: 130.7
click at [159, 107] on span "Vienlīdzīgas tiesības uz pamatbrīvībām un nepārtraukts pārdales process" at bounding box center [132, 106] width 117 height 5
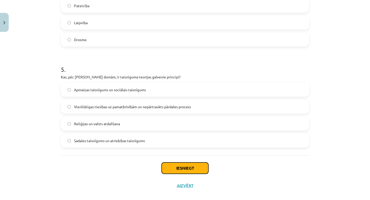
click at [181, 167] on button "Iesniegt" at bounding box center [185, 167] width 47 height 11
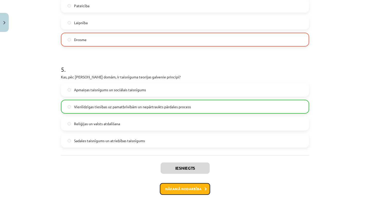
click at [194, 189] on button "Nākamā nodarbība" at bounding box center [185, 189] width 50 height 12
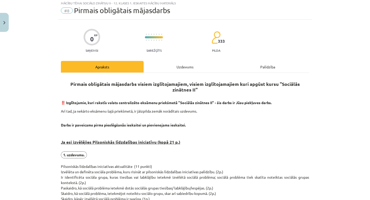
scroll to position [13, 0]
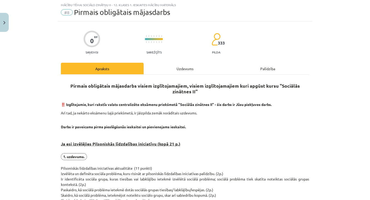
click at [190, 67] on div "Uzdevums" at bounding box center [185, 69] width 83 height 12
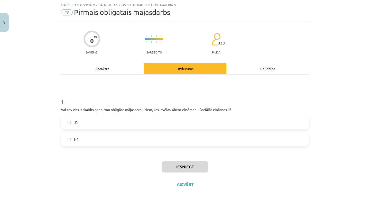
click at [109, 124] on label "Jā" at bounding box center [184, 122] width 247 height 13
click at [197, 164] on button "Iesniegt" at bounding box center [185, 166] width 47 height 11
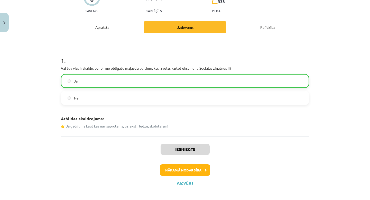
scroll to position [59, 0]
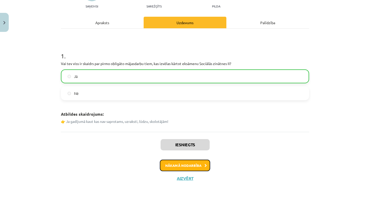
click at [189, 165] on button "Nākamā nodarbība" at bounding box center [185, 166] width 50 height 12
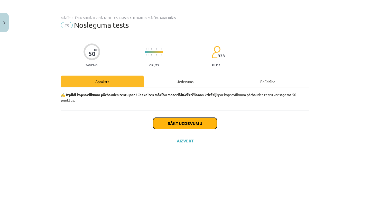
click at [193, 122] on button "Sākt uzdevumu" at bounding box center [185, 123] width 64 height 11
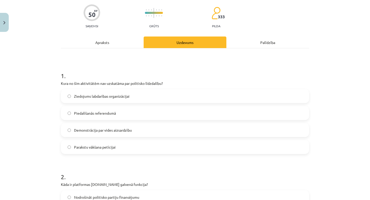
scroll to position [40, 0]
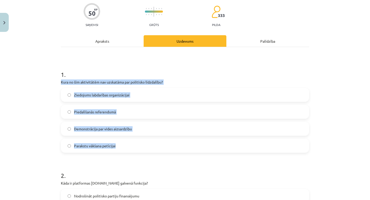
drag, startPoint x: 61, startPoint y: 81, endPoint x: 163, endPoint y: 152, distance: 124.2
click at [163, 152] on div "1 . Kura no šīm aktivitātēm nav uzskatāma par politisko līdzdalību? Ziedojums l…" at bounding box center [185, 107] width 248 height 91
click at [150, 91] on label "Ziedojums labdarības organizācijai" at bounding box center [184, 94] width 247 height 13
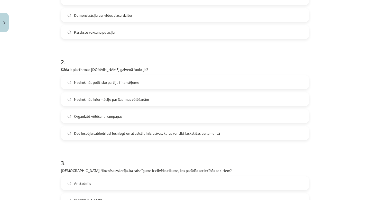
scroll to position [155, 0]
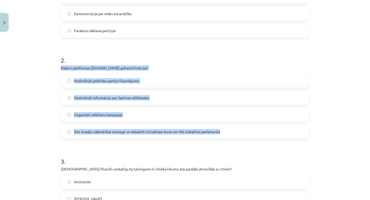
drag, startPoint x: 59, startPoint y: 67, endPoint x: 254, endPoint y: 140, distance: 209.1
click at [182, 131] on span "Dot iespēju sabiedrībai iesniegt un atbalstīt iniciatīvas, kuras var tikt izska…" at bounding box center [147, 131] width 146 height 5
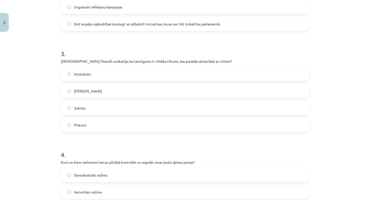
scroll to position [265, 0]
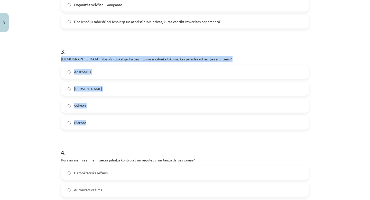
drag, startPoint x: 60, startPoint y: 58, endPoint x: 121, endPoint y: 129, distance: 93.1
click at [142, 70] on label "Aristotelis" at bounding box center [184, 71] width 247 height 13
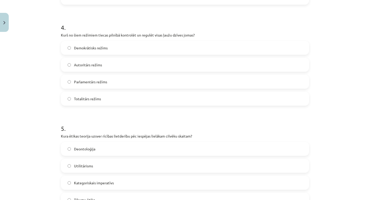
scroll to position [394, 0]
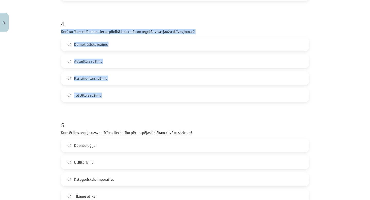
drag, startPoint x: 60, startPoint y: 30, endPoint x: 117, endPoint y: 105, distance: 94.3
click at [117, 105] on div "50 XP Saņemsi Grūts 333 pilda Apraksts Uzdevums Palīdzība 1 . Kura no šīm aktiv…" at bounding box center [185, 197] width 254 height 1114
click at [107, 94] on label "Totalitārs režīms" at bounding box center [184, 95] width 247 height 13
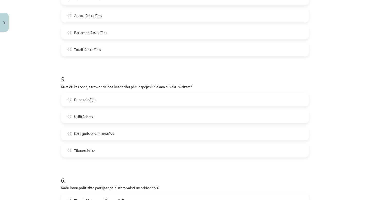
scroll to position [441, 0]
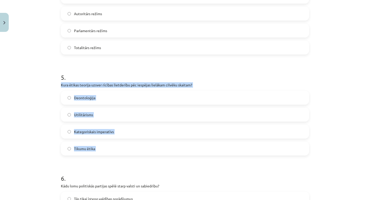
drag, startPoint x: 59, startPoint y: 84, endPoint x: 104, endPoint y: 156, distance: 85.1
click at [104, 156] on div "50 XP Saņemsi Grūts 333 pilda Apraksts Uzdevums Palīdzība 1 . Kura no šīm aktiv…" at bounding box center [185, 150] width 254 height 1114
click at [112, 110] on label "Utilitārisms" at bounding box center [184, 114] width 247 height 13
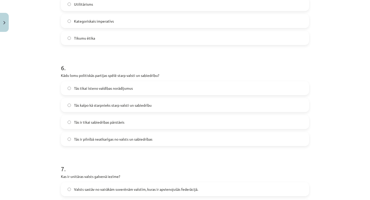
scroll to position [560, 0]
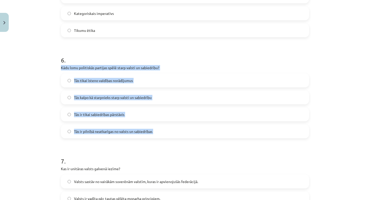
drag, startPoint x: 61, startPoint y: 67, endPoint x: 180, endPoint y: 146, distance: 142.7
click at [180, 146] on form "1 . Kura no šīm aktivitātēm nav uzskatāma par politisko līdzdalību? Ziedojums l…" at bounding box center [185, 42] width 248 height 999
click at [118, 96] on span "Tās kalpo kā starpnieks starp valsti un sabiedrību" at bounding box center [113, 97] width 78 height 5
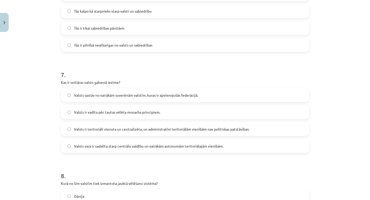
scroll to position [651, 0]
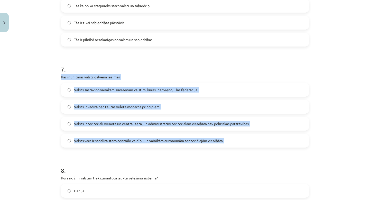
drag, startPoint x: 58, startPoint y: 77, endPoint x: 250, endPoint y: 149, distance: 205.6
click at [252, 151] on div "Mācību tēma: Sociālo zinātņu ii - 12. klases 1. ieskaites mācību materiāls #9 N…" at bounding box center [185, 100] width 370 height 200
click at [135, 126] on span "Valsts ir teritoriāli vienota un centralizēta, un administratīvi teritoriālām v…" at bounding box center [161, 123] width 175 height 5
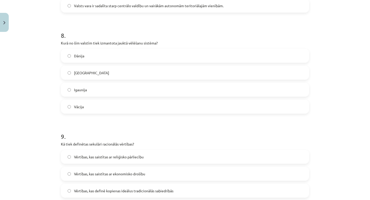
scroll to position [779, 0]
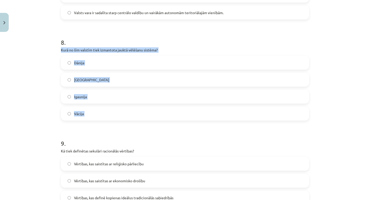
drag, startPoint x: 61, startPoint y: 48, endPoint x: 129, endPoint y: 121, distance: 99.6
click at [85, 116] on label "Vācija" at bounding box center [184, 113] width 247 height 13
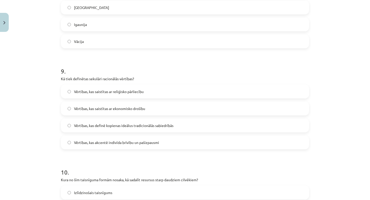
scroll to position [853, 0]
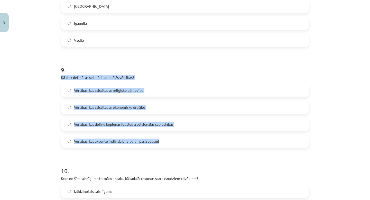
drag, startPoint x: 60, startPoint y: 76, endPoint x: 177, endPoint y: 146, distance: 136.2
click at [127, 138] on span "Vērtības, kas akcentē indivīda brīvību un pašizpausmi" at bounding box center [116, 140] width 85 height 5
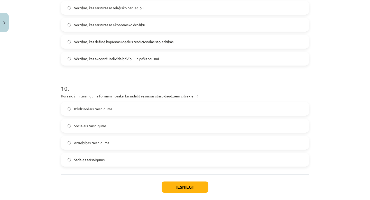
scroll to position [961, 0]
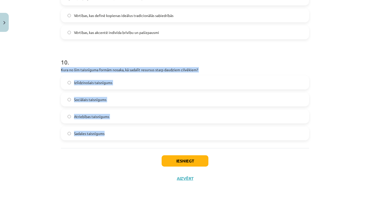
drag, startPoint x: 60, startPoint y: 70, endPoint x: 114, endPoint y: 136, distance: 85.2
click at [113, 137] on label "Sadales taisnīgums" at bounding box center [184, 133] width 247 height 13
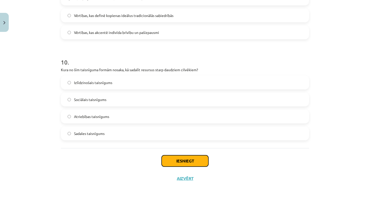
click at [201, 164] on button "Iesniegt" at bounding box center [185, 160] width 47 height 11
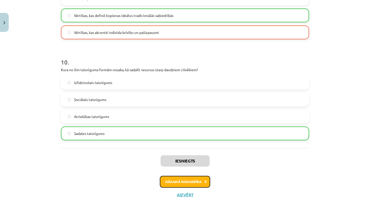
click at [206, 179] on button "Nākamā nodarbība" at bounding box center [185, 182] width 50 height 12
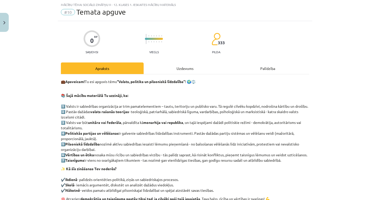
scroll to position [13, 0]
click at [188, 70] on div "Uzdevums" at bounding box center [185, 69] width 83 height 12
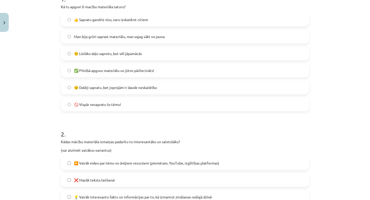
scroll to position [86, 0]
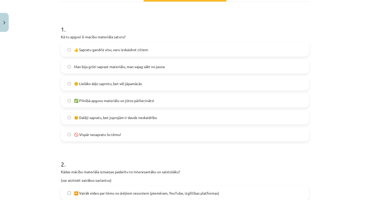
click at [141, 85] on span "🙂 Lielāko daļu saprotu, bet vēl jāpamācās" at bounding box center [108, 83] width 68 height 5
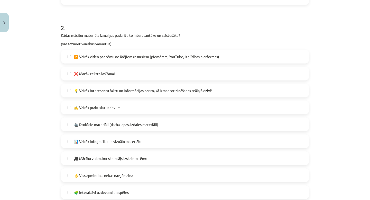
scroll to position [232, 0]
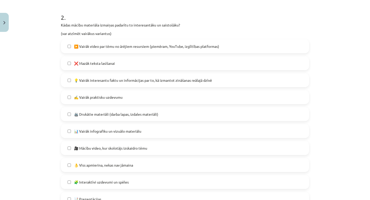
click at [110, 63] on span "❌ Mazāk teksta lasīšanai" at bounding box center [94, 63] width 41 height 5
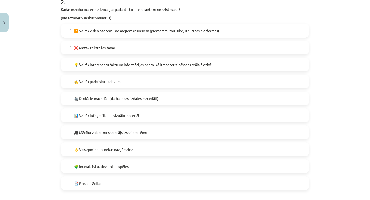
scroll to position [260, 0]
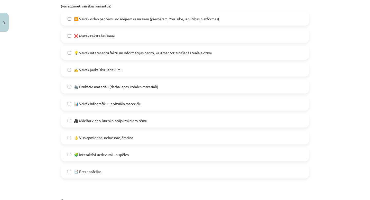
click at [111, 158] on label "🧩 Interaktīvi uzdevumi un spēles" at bounding box center [184, 154] width 247 height 13
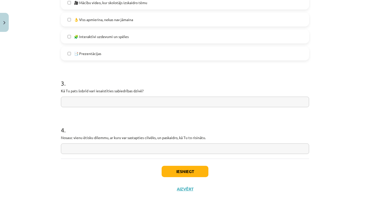
scroll to position [378, 0]
drag, startPoint x: 60, startPoint y: 91, endPoint x: 183, endPoint y: 101, distance: 123.3
click at [134, 102] on input "text" at bounding box center [185, 101] width 248 height 11
type input "**********"
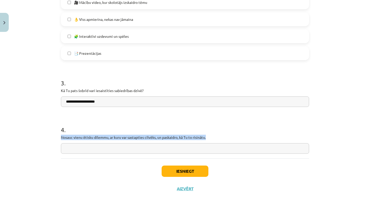
drag, startPoint x: 61, startPoint y: 136, endPoint x: 227, endPoint y: 137, distance: 166.2
click at [227, 137] on p "Nosauc vienu ētisku dilemmu, ar kuru var sastapties cilvēks, un paskaidro, kā T…" at bounding box center [185, 137] width 248 height 5
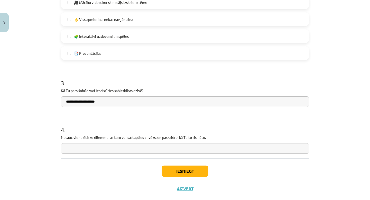
click at [136, 148] on input "text" at bounding box center [185, 148] width 248 height 11
paste input "**********"
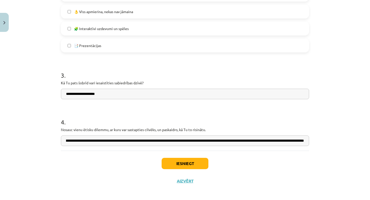
scroll to position [0, 146]
paste input "**********"
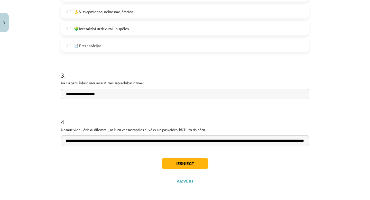
click at [109, 139] on input "**********" at bounding box center [185, 140] width 248 height 11
click at [110, 140] on input "**********" at bounding box center [185, 140] width 248 height 11
type input "**********"
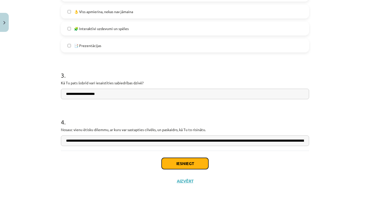
click at [205, 159] on button "Iesniegt" at bounding box center [185, 163] width 47 height 11
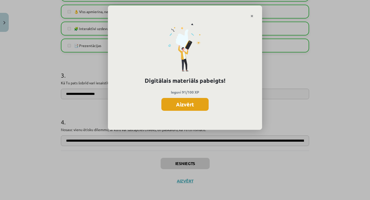
click at [192, 101] on button "Aizvērt" at bounding box center [184, 104] width 47 height 13
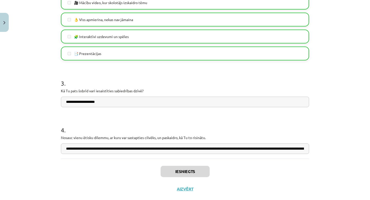
scroll to position [388, 0]
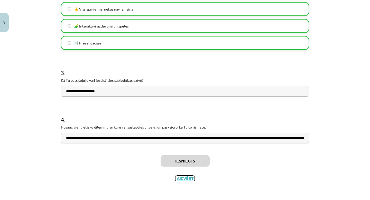
click at [184, 179] on button "Aizvērt" at bounding box center [185, 178] width 20 height 5
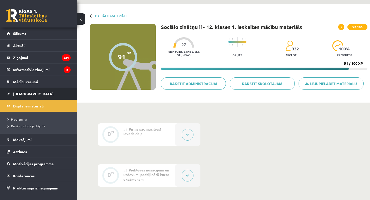
click at [26, 90] on link "[DEMOGRAPHIC_DATA]" at bounding box center [39, 94] width 64 height 12
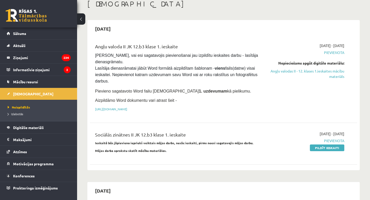
scroll to position [38, 0]
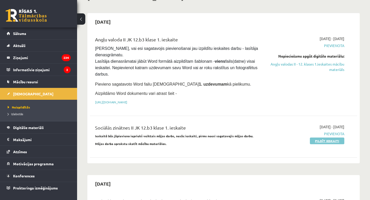
click at [335, 138] on link "Pildīt ieskaiti" at bounding box center [327, 140] width 34 height 7
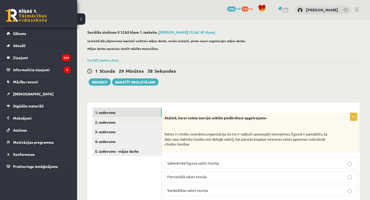
scroll to position [15, 0]
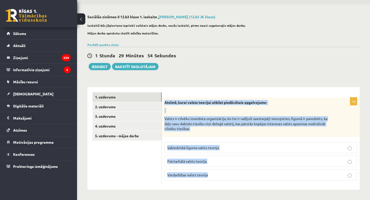
drag, startPoint x: 165, startPoint y: 103, endPoint x: 239, endPoint y: 190, distance: 114.9
click at [239, 190] on div "**********" at bounding box center [223, 102] width 293 height 196
copy div "Atzīmē, kurai valsts teorijai atbilst piedāvātais apgalvojums- Valsts ir cilvēk…"
click at [198, 149] on span "Sabiedriskā līguma valsts teorija" at bounding box center [193, 147] width 52 height 5
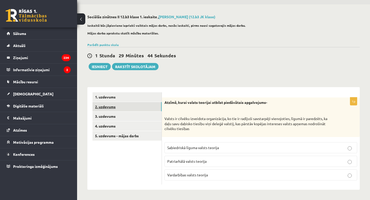
click at [125, 105] on link "2. uzdevums" at bounding box center [126, 107] width 69 height 10
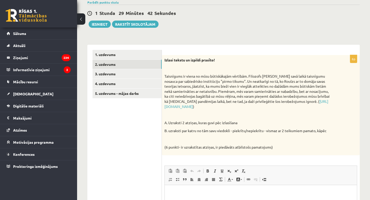
scroll to position [0, 0]
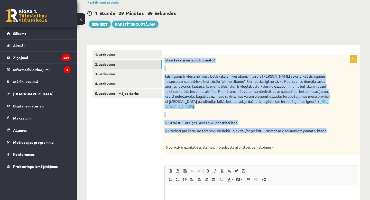
drag, startPoint x: 164, startPoint y: 59, endPoint x: 336, endPoint y: 132, distance: 187.1
click at [336, 132] on div "Izlasi tekstu un izpildi prasīto! Taisnīgums ir viena no mūsu būtiskākajām vērt…" at bounding box center [261, 105] width 198 height 100
copy div "Izlasi tekstu un izpildi prasīto! Taisnīgums ir viena no mūsu būtiskākajām vērt…"
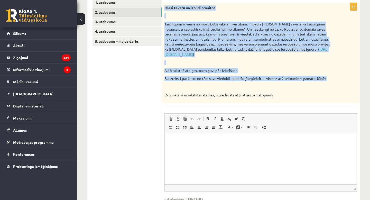
scroll to position [110, 0]
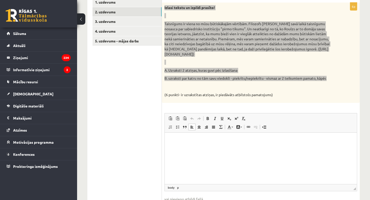
click at [188, 137] on html at bounding box center [261, 141] width 192 height 16
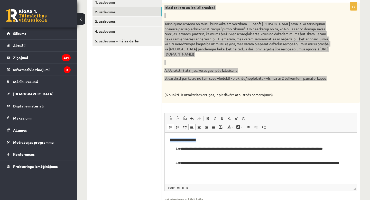
drag, startPoint x: 204, startPoint y: 139, endPoint x: 165, endPoint y: 137, distance: 38.3
click at [165, 137] on html "**********" at bounding box center [261, 154] width 192 height 43
click at [204, 119] on link "Bold Keyboard shortcut Command+B" at bounding box center [207, 118] width 7 height 7
click at [205, 119] on link "Bold Keyboard shortcut Command+B" at bounding box center [207, 118] width 7 height 7
click at [204, 119] on link "Bold Keyboard shortcut Command+B" at bounding box center [207, 118] width 7 height 7
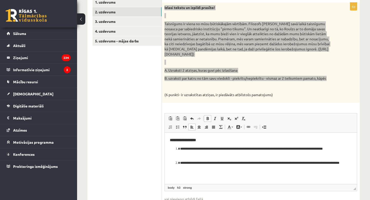
click at [196, 161] on p "**********" at bounding box center [260, 165] width 161 height 11
drag, startPoint x: 206, startPoint y: 138, endPoint x: 163, endPoint y: 138, distance: 42.1
click at [165, 138] on html "**********" at bounding box center [261, 154] width 192 height 43
click at [168, 148] on html "**********" at bounding box center [261, 154] width 192 height 43
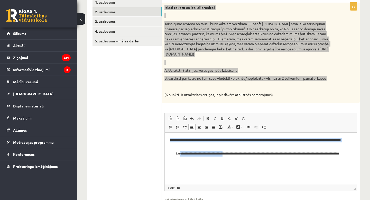
drag, startPoint x: 231, startPoint y: 155, endPoint x: 327, endPoint y: 271, distance: 150.0
click at [165, 138] on html "**********" at bounding box center [261, 150] width 192 height 34
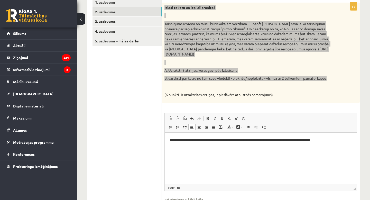
click at [338, 138] on h3 "**********" at bounding box center [261, 140] width 182 height 5
drag, startPoint x: 338, startPoint y: 137, endPoint x: 353, endPoint y: 142, distance: 16.0
click at [353, 142] on html "**********" at bounding box center [261, 140] width 192 height 15
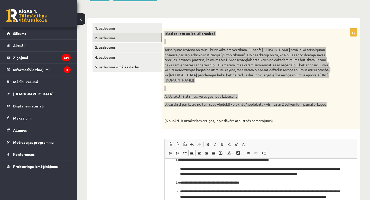
scroll to position [82, 0]
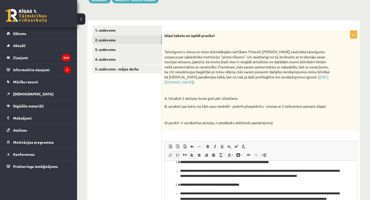
click at [118, 75] on ul "1. uzdevums 2. uzdevums 3. uzdevums 4. uzdevums 5. uzdevums - mājas darbs" at bounding box center [126, 136] width 69 height 222
click at [107, 48] on link "3. uzdevums" at bounding box center [126, 50] width 69 height 10
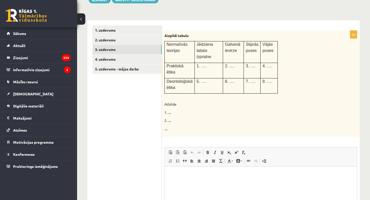
scroll to position [0, 0]
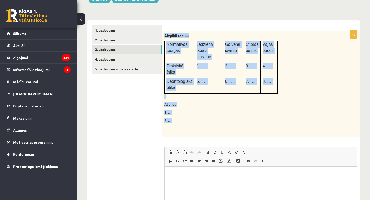
drag, startPoint x: 164, startPoint y: 35, endPoint x: 223, endPoint y: 124, distance: 106.3
click at [223, 124] on div "Aizpildi tabulu Normatīvās teorijas Jēdziena labais izpratne Galvenā ievirze St…" at bounding box center [261, 84] width 198 height 106
copy div "Aizpildi tabulu Normatīvās teorijas Jēdziena labais izpratne Galvenā ievirze St…"
click at [217, 117] on div "Aizpildi tabulu Normatīvās teorijas Jēdziena labais izpratne Galvenā ievirze St…" at bounding box center [261, 84] width 198 height 106
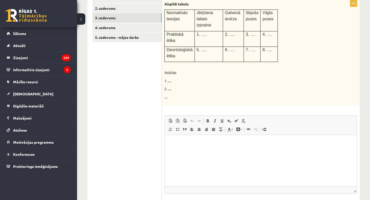
scroll to position [117, 0]
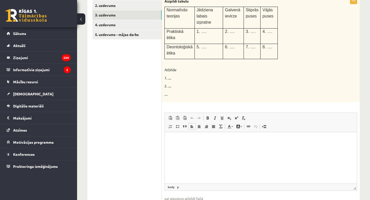
click at [182, 135] on html at bounding box center [261, 140] width 192 height 16
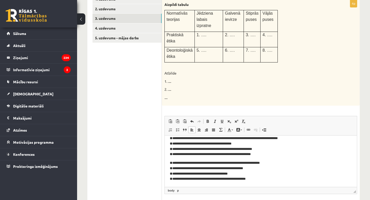
scroll to position [0, 0]
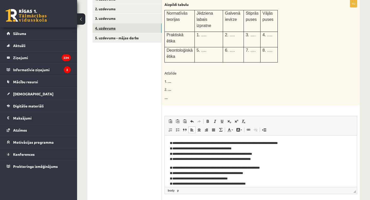
click at [121, 29] on link "4. uzdevums" at bounding box center [126, 28] width 69 height 10
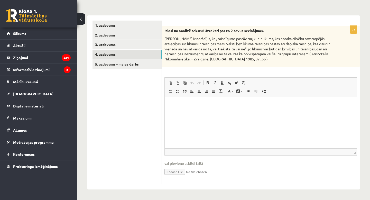
click at [172, 40] on p "Aristotelis ir norādījis, ka „taisnīgums pastāv tur, kur ir likums, kas nosaka …" at bounding box center [247, 48] width 167 height 25
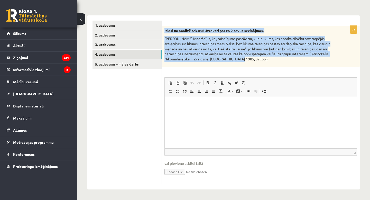
drag, startPoint x: 164, startPoint y: 29, endPoint x: 265, endPoint y: 62, distance: 106.0
click at [264, 66] on div "Izlasi un analizē tekstu! Uzraksti par to 2 savus secinājums. Aristotelis ir no…" at bounding box center [261, 47] width 198 height 42
copy div "Izlasi un analizē tekstu! Uzraksti par to 2 savus secinājums. Aristotelis ir no…"
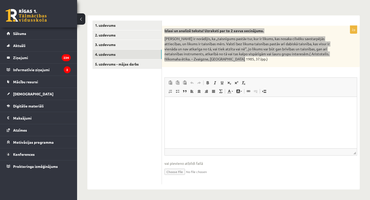
click at [172, 100] on html at bounding box center [261, 105] width 192 height 16
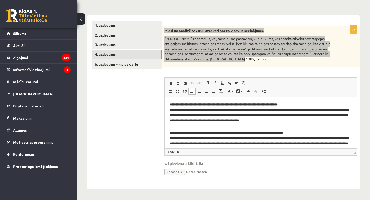
scroll to position [8, 0]
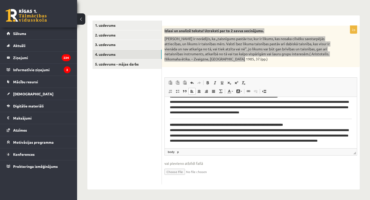
click at [230, 118] on body "**********" at bounding box center [261, 121] width 182 height 55
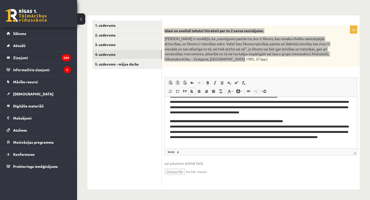
scroll to position [0, 0]
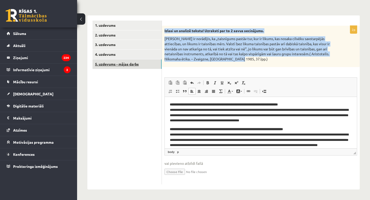
click at [119, 66] on link "5. uzdevums - mājas darbs" at bounding box center [126, 64] width 69 height 10
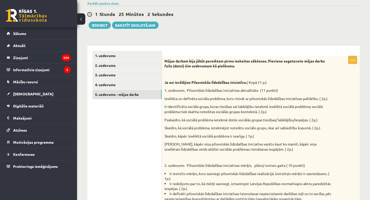
scroll to position [57, 0]
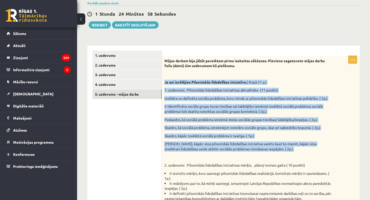
drag, startPoint x: 164, startPoint y: 82, endPoint x: 287, endPoint y: 151, distance: 141.5
copy div "Ja esi izvēlējies Pilsoniskās līdzdalības iniciatīvu. ( Kopā 21 p.) 1. uzdevums…"
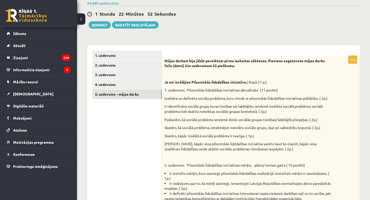
click at [209, 72] on p at bounding box center [247, 73] width 167 height 5
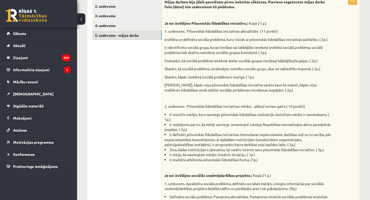
scroll to position [117, 0]
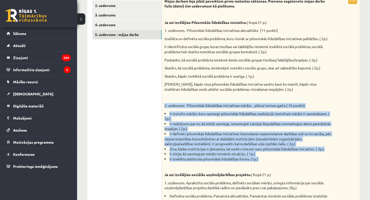
drag, startPoint x: 164, startPoint y: 105, endPoint x: 269, endPoint y: 163, distance: 120.0
click at [269, 163] on div "Mājas darbam bija jābūt paveiktam pirms ieskaites sākšanas. Pievieno sagatavoto…" at bounding box center [261, 164] width 198 height 336
copy div "2. uzdevums Pilsoniskās līdzdalības iniciatīvas mērķis, plāns/ norises gaita ( …"
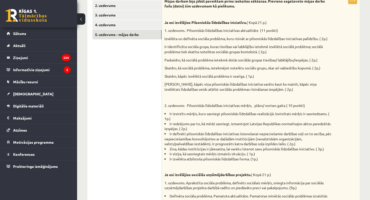
click at [172, 75] on p "Skaidro, kāpēc izvēlētā sociālā problēma ir svarīga. ( 1p.)" at bounding box center [247, 76] width 167 height 5
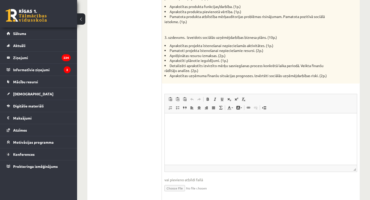
scroll to position [382, 0]
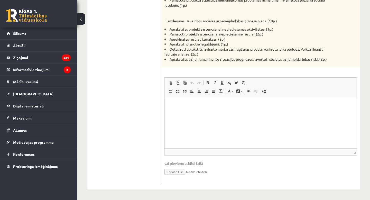
click at [179, 170] on input "file" at bounding box center [260, 171] width 193 height 11
type input "**********"
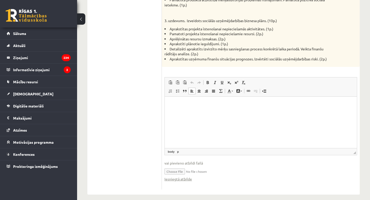
click at [196, 102] on p "Rich Text Editor, wiswyg-editor-user-answer-47433781819980" at bounding box center [261, 103] width 182 height 5
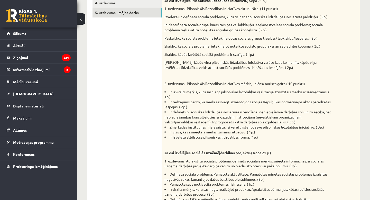
scroll to position [0, 0]
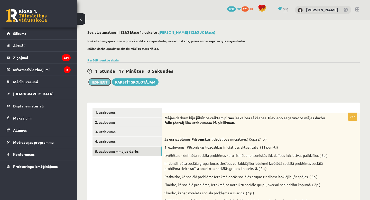
click at [101, 80] on button "Iesniegt" at bounding box center [100, 81] width 22 height 7
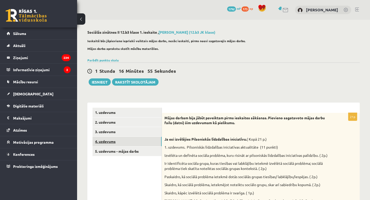
click at [112, 140] on link "4. uzdevums" at bounding box center [126, 142] width 69 height 10
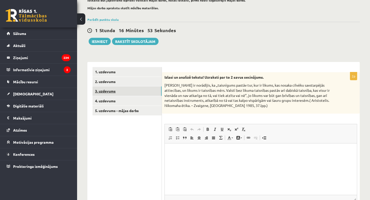
click at [112, 90] on link "3. uzdevums" at bounding box center [126, 91] width 69 height 10
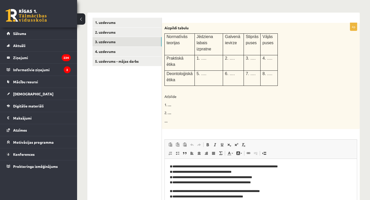
scroll to position [84, 0]
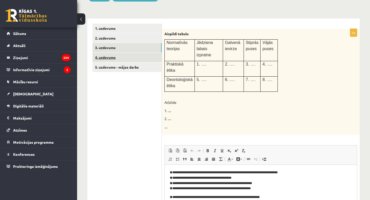
click at [108, 59] on link "4. uzdevums" at bounding box center [126, 58] width 69 height 10
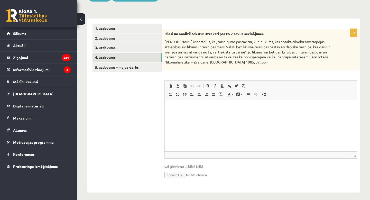
scroll to position [0, 0]
click at [191, 105] on html at bounding box center [261, 108] width 192 height 16
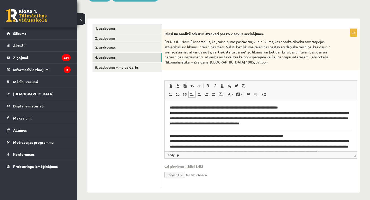
scroll to position [8, 0]
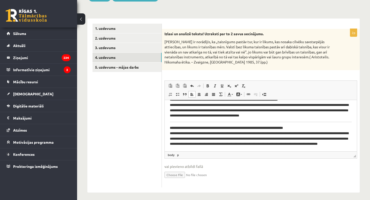
click at [228, 123] on body "**********" at bounding box center [261, 124] width 182 height 55
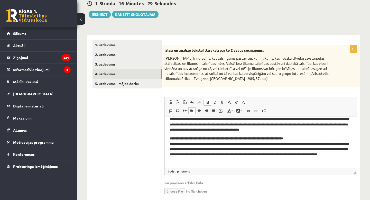
scroll to position [63, 0]
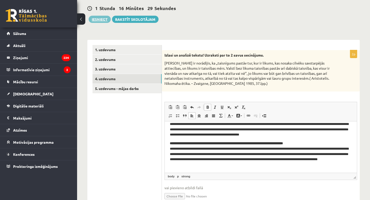
click at [105, 20] on button "Iesniegt" at bounding box center [100, 19] width 22 height 7
click at [141, 86] on link "5. uzdevums - mājas darbs" at bounding box center [126, 89] width 69 height 10
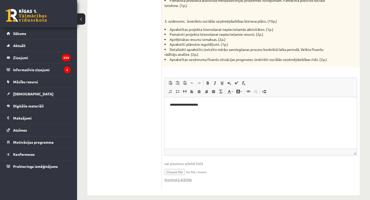
scroll to position [384, 0]
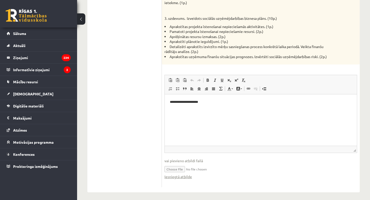
click at [177, 169] on input "file" at bounding box center [260, 168] width 193 height 11
type input "**********"
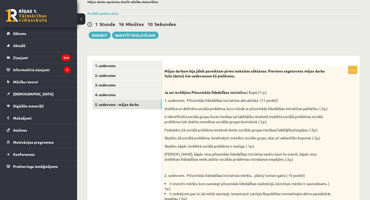
scroll to position [0, 0]
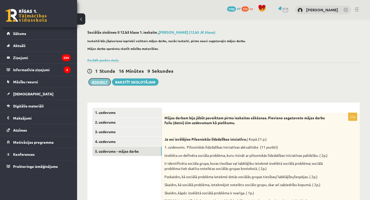
click at [94, 82] on button "Iesniegt" at bounding box center [100, 81] width 22 height 7
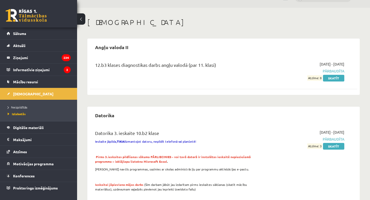
scroll to position [13, 0]
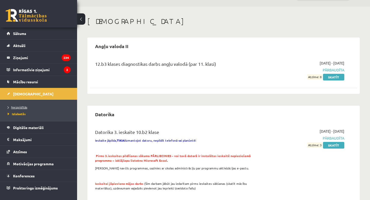
click at [14, 109] on link "Neizpildītās" at bounding box center [40, 107] width 64 height 5
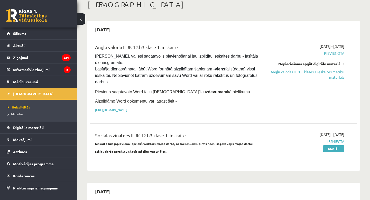
scroll to position [31, 0]
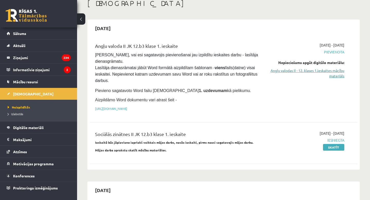
click at [330, 72] on link "Angļu valodas II - 12. klases 1.ieskaites mācību materiāls" at bounding box center [305, 73] width 78 height 11
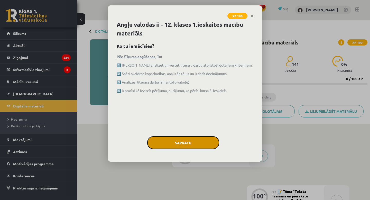
click at [176, 144] on button "Sapratu" at bounding box center [183, 142] width 72 height 13
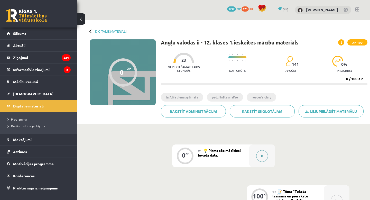
click at [261, 155] on icon at bounding box center [262, 155] width 2 height 3
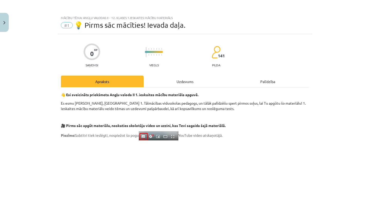
click at [187, 79] on div "Uzdevums" at bounding box center [185, 82] width 83 height 12
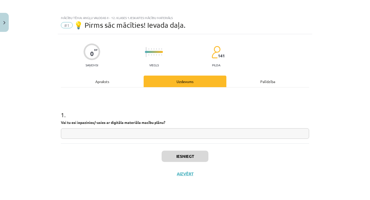
click at [181, 136] on input "text" at bounding box center [185, 133] width 248 height 11
type input "**"
click at [191, 154] on button "Iesniegt" at bounding box center [185, 156] width 47 height 11
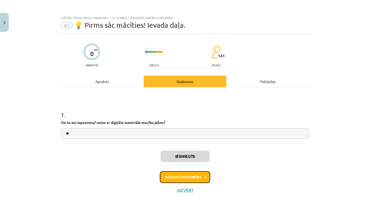
click at [190, 177] on button "Nākamā nodarbība" at bounding box center [185, 177] width 50 height 12
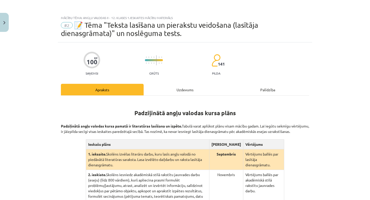
scroll to position [12, 0]
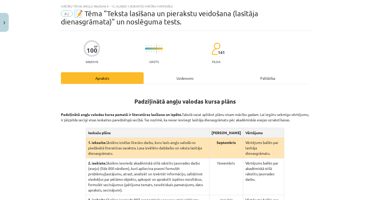
click at [178, 79] on div "Uzdevums" at bounding box center [185, 78] width 83 height 12
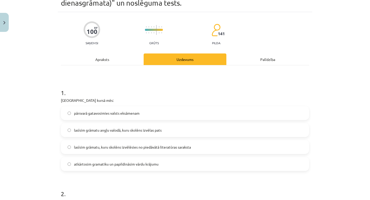
scroll to position [46, 0]
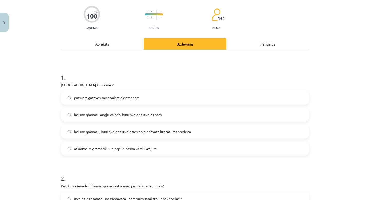
click at [119, 103] on label "pārsvarā gatavosimies valsts eksāmenam" at bounding box center [184, 97] width 247 height 13
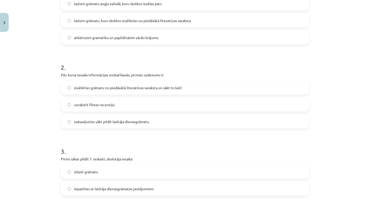
scroll to position [159, 0]
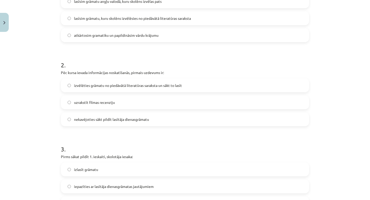
click at [161, 87] on span "izvēlēties grāmatu no piedāvātā literatūras saraksta un sākt to lasīt" at bounding box center [128, 85] width 108 height 5
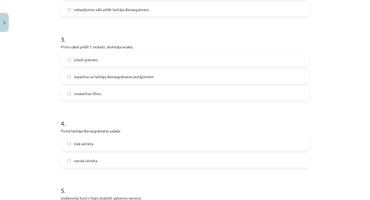
scroll to position [273, 0]
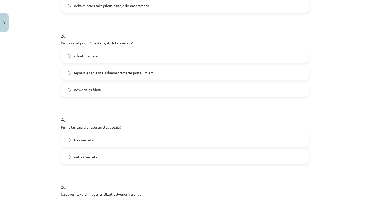
click at [152, 74] on span "iepazīties ar lasītāja dienasgrāmatas jautājumiem" at bounding box center [114, 72] width 80 height 5
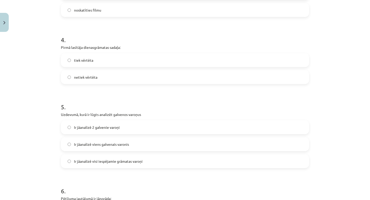
scroll to position [353, 0]
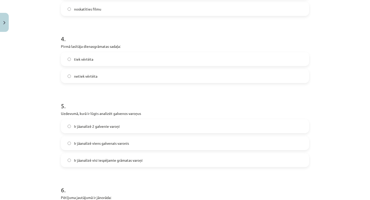
click at [140, 75] on label "netiek vērtēta" at bounding box center [184, 76] width 247 height 13
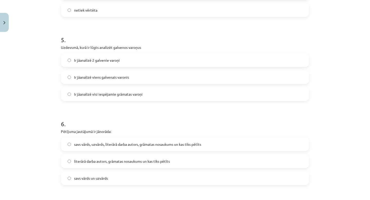
scroll to position [422, 0]
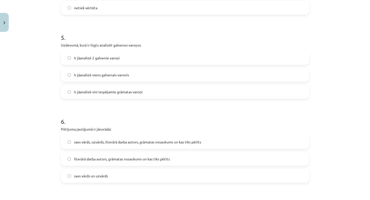
click at [123, 64] on label "Ir jāanalizē 2 galvenie varoņi" at bounding box center [184, 57] width 247 height 13
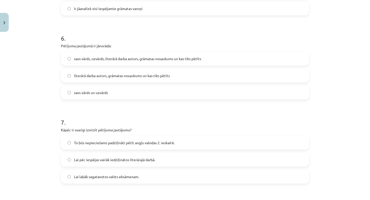
scroll to position [505, 0]
click at [130, 60] on span "savs vārds, uzvārds, literārā darba autors, grāmatas nosaukums un kas tiks pētī…" at bounding box center [137, 57] width 127 height 5
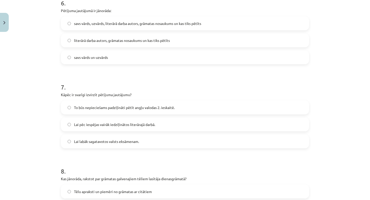
scroll to position [540, 0]
click at [140, 43] on span "literārā darba autors, grāmatas nosaukums un kas tiks pētīts" at bounding box center [122, 40] width 96 height 5
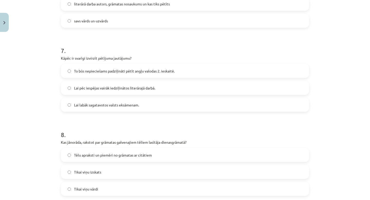
scroll to position [581, 0]
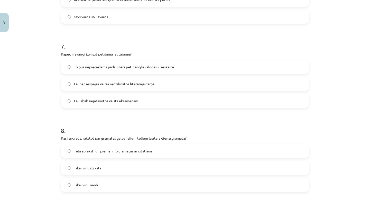
click at [150, 72] on label "To būs nepieciešams padziļināti pētīt angļu valodas 2. ieskaitē." at bounding box center [184, 66] width 247 height 13
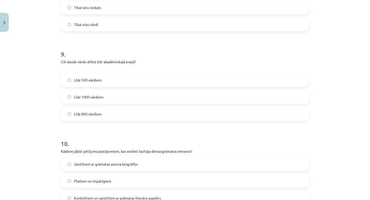
scroll to position [742, 0]
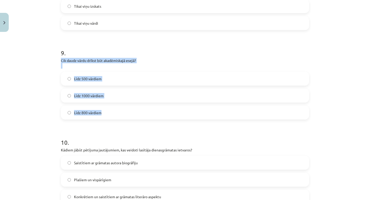
drag, startPoint x: 59, startPoint y: 60, endPoint x: 105, endPoint y: 114, distance: 70.2
copy div "Cik daudz vārdu drīkst būt akadēmiskajā esejā? Līdz 500 vārdiem Līdz 1000 vārdi…"
click at [146, 74] on label "Līdz 500 vārdiem" at bounding box center [184, 78] width 247 height 13
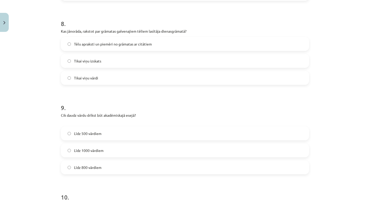
scroll to position [686, 0]
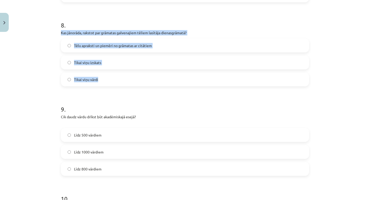
drag, startPoint x: 59, startPoint y: 32, endPoint x: 130, endPoint y: 86, distance: 88.6
copy div "Kas jānorāda, rakstot par grāmatas galvenajiem tēliem lasītāja dienasgrāmatā? T…"
click at [130, 45] on span "Tēlu apraksti un piemēri no grāmatas ar citātiem" at bounding box center [113, 45] width 78 height 5
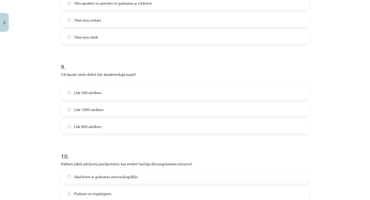
scroll to position [805, 0]
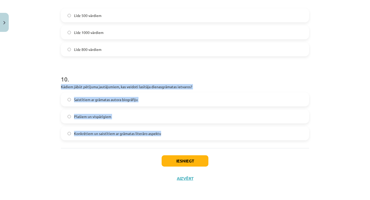
drag, startPoint x: 60, startPoint y: 86, endPoint x: 173, endPoint y: 140, distance: 125.7
copy div "Kādiem jābūt pētījuma jautājumiem, kas veidoti lasītāja dienasgrāmatas ietvaros…"
click at [108, 131] on span "Konkrētiem un saistītiem ar grāmatas literāro aspektu" at bounding box center [117, 133] width 87 height 5
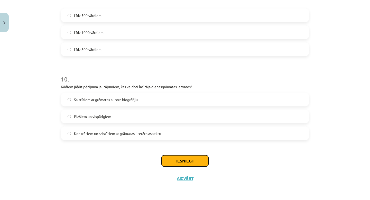
click at [190, 156] on button "Iesniegt" at bounding box center [185, 160] width 47 height 11
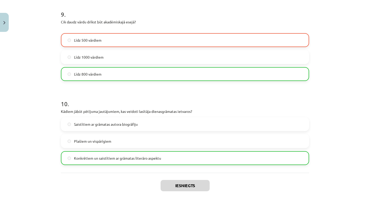
scroll to position [822, 0]
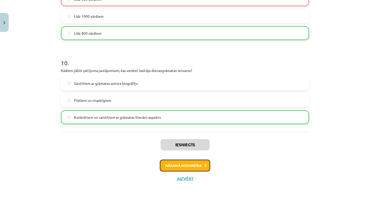
click at [181, 165] on button "Nākamā nodarbība" at bounding box center [185, 166] width 50 height 12
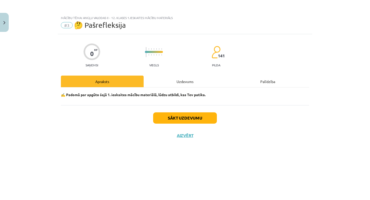
scroll to position [0, 0]
click at [191, 115] on button "Sākt uzdevumu" at bounding box center [185, 117] width 64 height 11
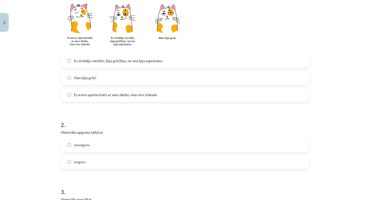
scroll to position [127, 0]
click at [176, 100] on label "Es esmu apmierināts ar savu darbu, man viss izdevās" at bounding box center [184, 95] width 247 height 13
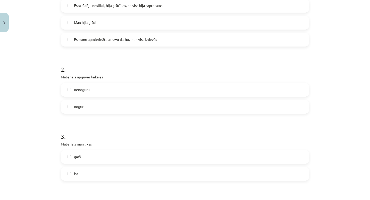
scroll to position [183, 0]
click at [162, 89] on label "nenoguru" at bounding box center [184, 89] width 247 height 13
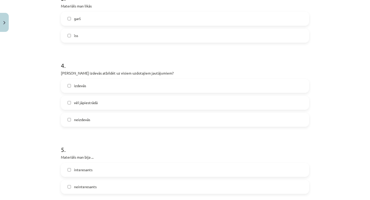
scroll to position [322, 0]
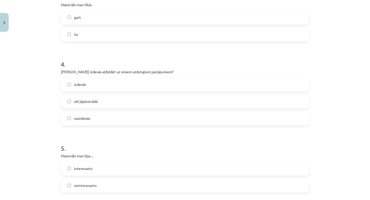
click at [161, 34] on label "īss" at bounding box center [184, 34] width 247 height 13
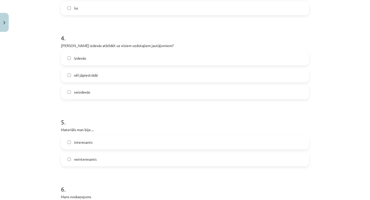
scroll to position [349, 0]
click at [133, 73] on label "vēl jāpiestrādā" at bounding box center [184, 74] width 247 height 13
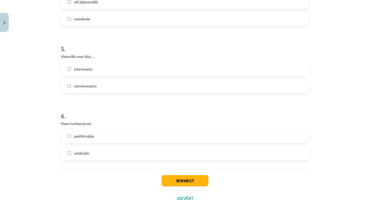
scroll to position [441, 0]
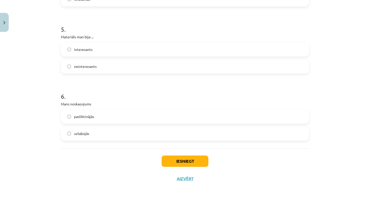
click at [130, 49] on label "interesants" at bounding box center [184, 49] width 247 height 13
click at [105, 135] on label "uzlabojās" at bounding box center [184, 133] width 247 height 13
click at [187, 161] on button "Iesniegt" at bounding box center [185, 160] width 47 height 11
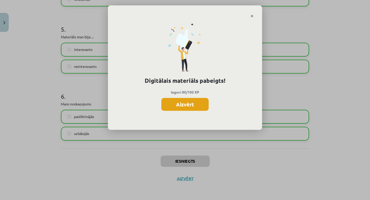
click at [193, 99] on button "Aizvērt" at bounding box center [184, 104] width 47 height 13
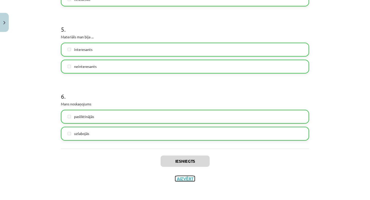
click at [184, 180] on button "Aizvērt" at bounding box center [185, 178] width 20 height 5
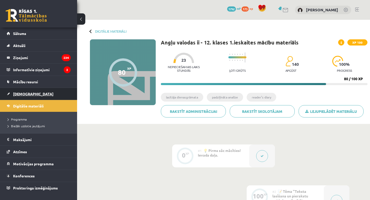
click at [27, 94] on span "[DEMOGRAPHIC_DATA]" at bounding box center [33, 93] width 40 height 5
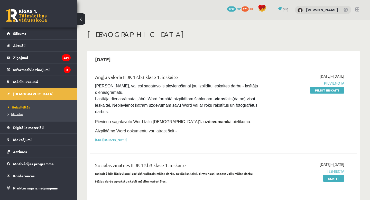
click at [18, 114] on span "Izlabotās" at bounding box center [15, 114] width 15 height 4
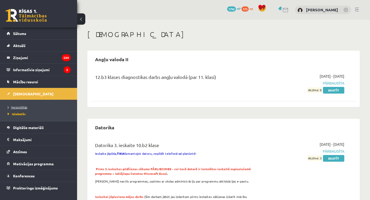
click at [20, 106] on span "Neizpildītās" at bounding box center [18, 107] width 20 height 4
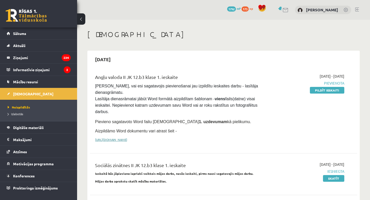
click at [127, 139] on link "[URL][DOMAIN_NAME]" at bounding box center [111, 139] width 32 height 4
click at [258, 116] on div "Angļu valoda II JK 12.b3 klase 1. ieskaite [PERSON_NAME], vai esi sagatavojis p…" at bounding box center [176, 108] width 171 height 71
